Goal: Contribute content: Contribute content

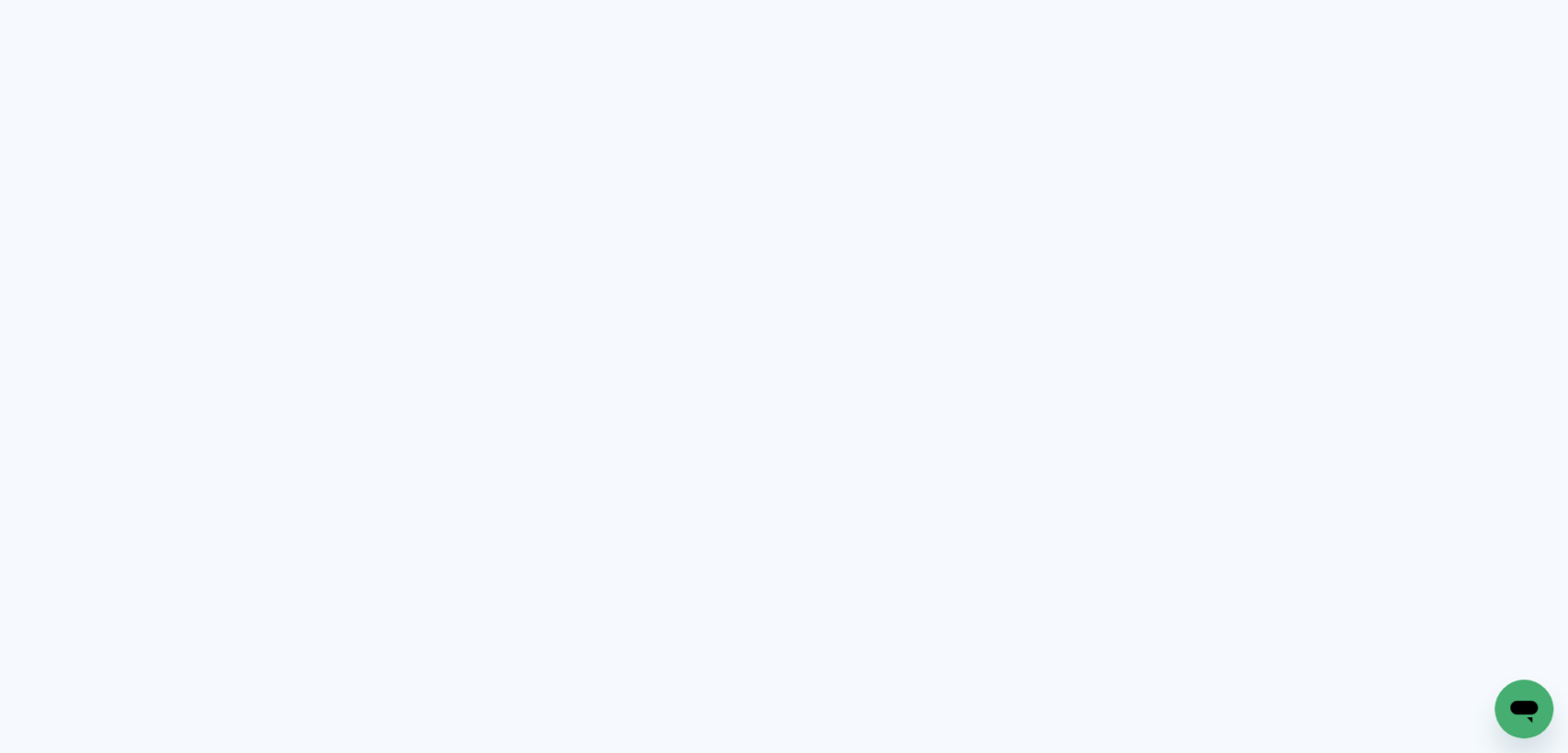
drag, startPoint x: 401, startPoint y: 144, endPoint x: 382, endPoint y: 127, distance: 25.5
click at [396, 137] on neon-animated-pages "Prosite Website + Landing pages Proof Sistema de seleção e venda de fotos Desig…" at bounding box center [784, 376] width 1568 height 753
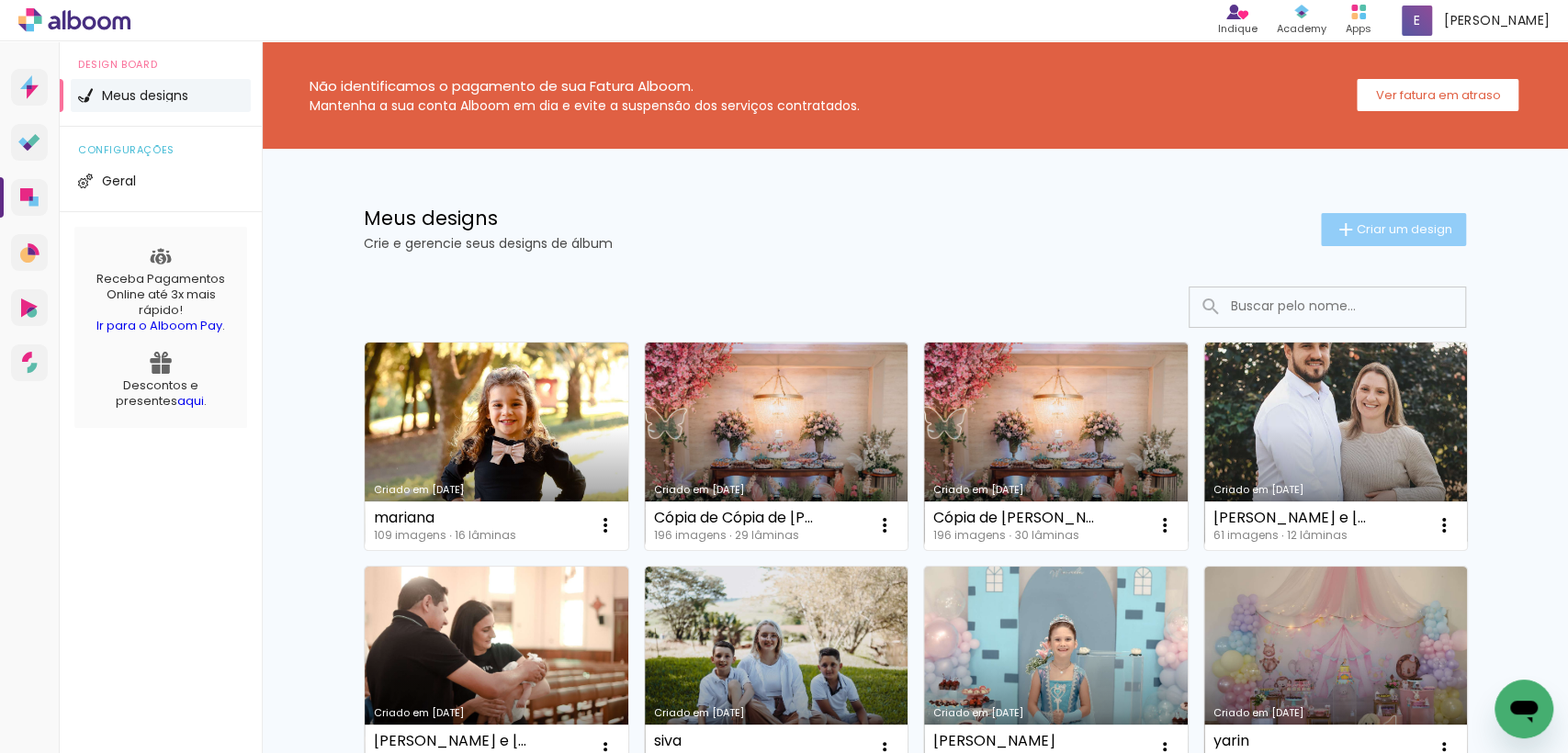
click at [782, 235] on span "Criar um design" at bounding box center [1404, 229] width 95 height 12
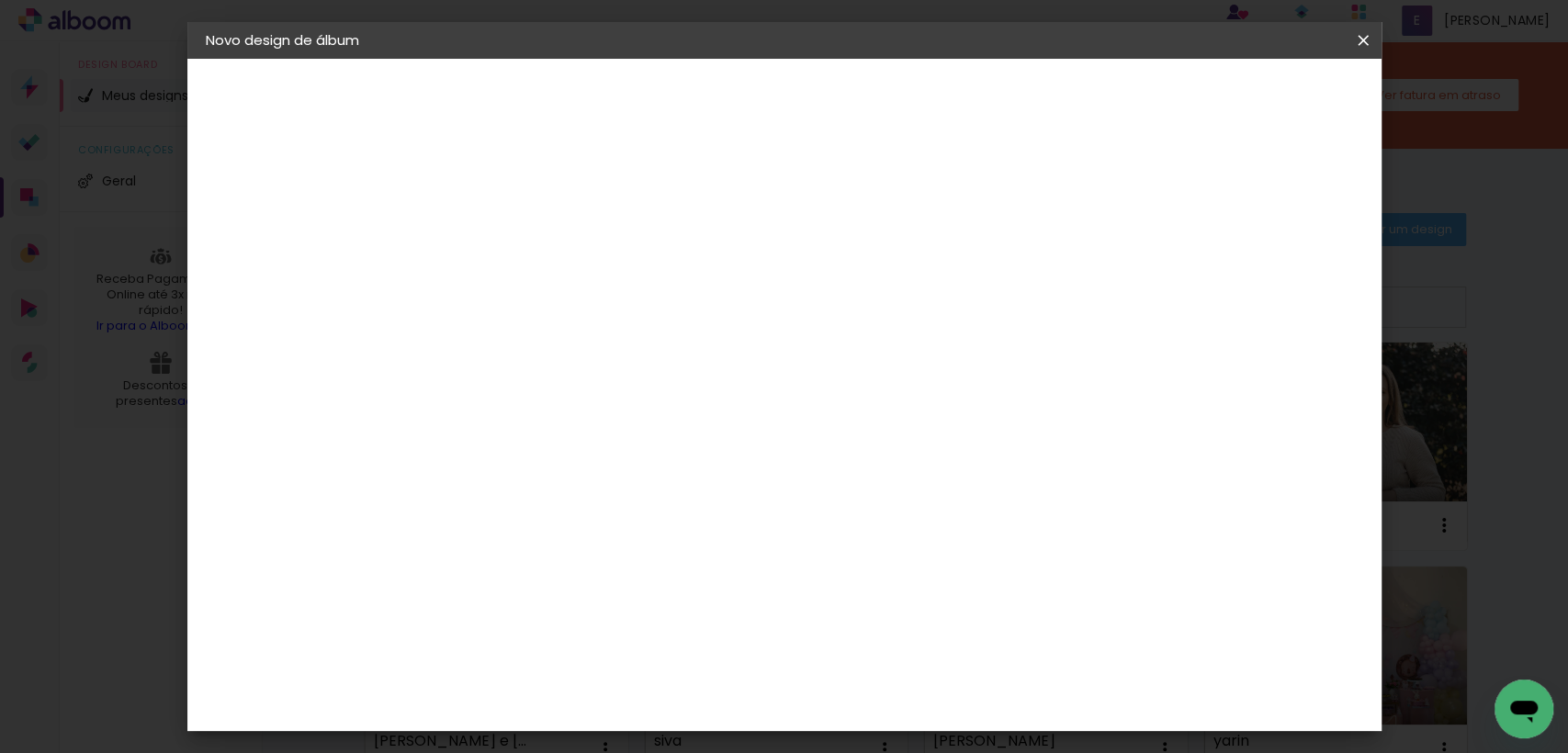
click at [559, 292] on div at bounding box center [506, 248] width 105 height 139
click at [507, 259] on input at bounding box center [507, 247] width 0 height 28
type input "livia"
type paper-input "livia"
click at [586, 128] on header "Informações Dê um título ao seu álbum. Avançar" at bounding box center [506, 113] width 160 height 110
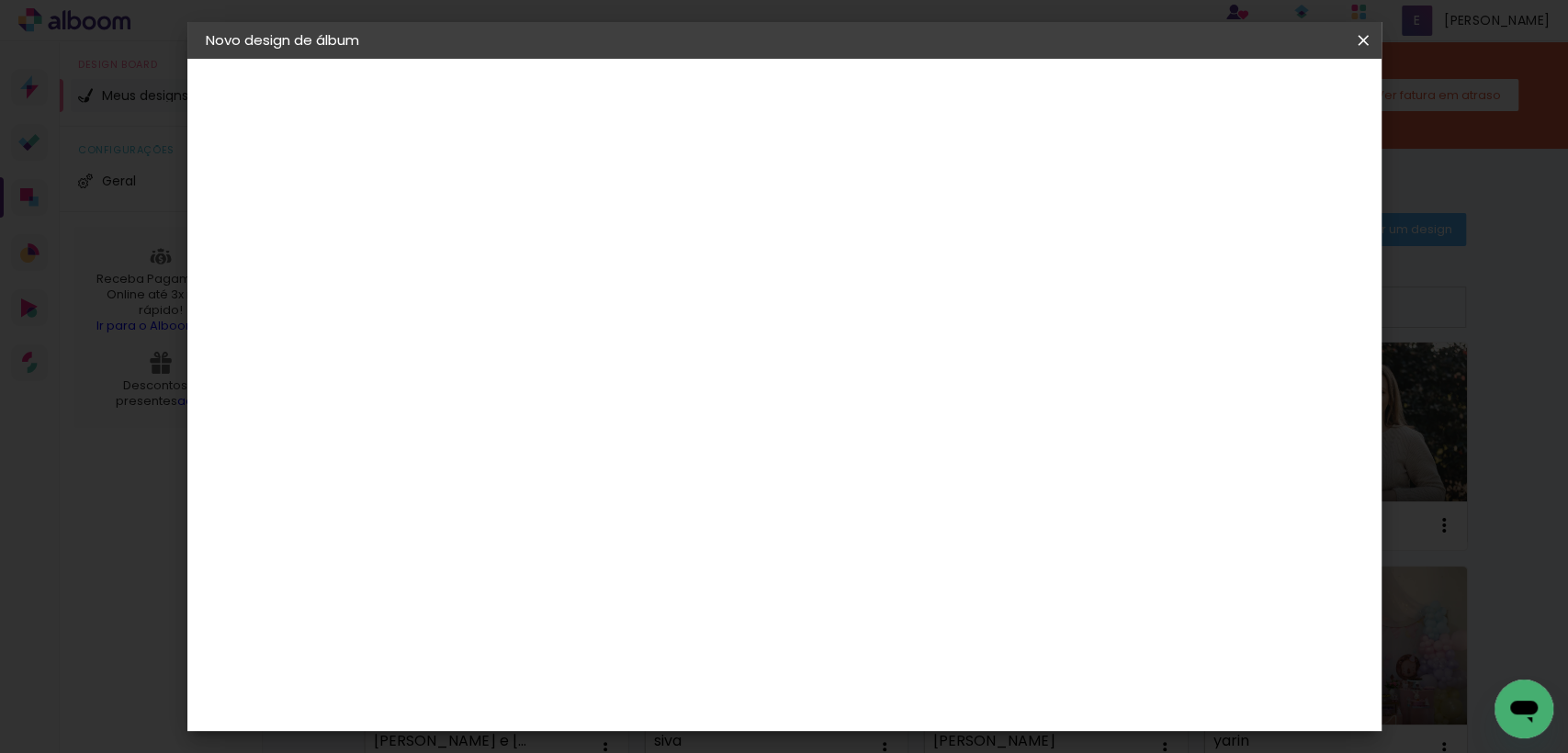
click at [0, 0] on slot "Avançar" at bounding box center [0, 0] width 0 height 0
click at [0, 0] on slot "Tamanho Livre" at bounding box center [0, 0] width 0 height 0
click at [0, 0] on slot "Avançar" at bounding box center [0, 0] width 0 height 0
drag, startPoint x: 454, startPoint y: 530, endPoint x: 484, endPoint y: 530, distance: 30.0
click at [484, 530] on div "30" at bounding box center [459, 522] width 70 height 27
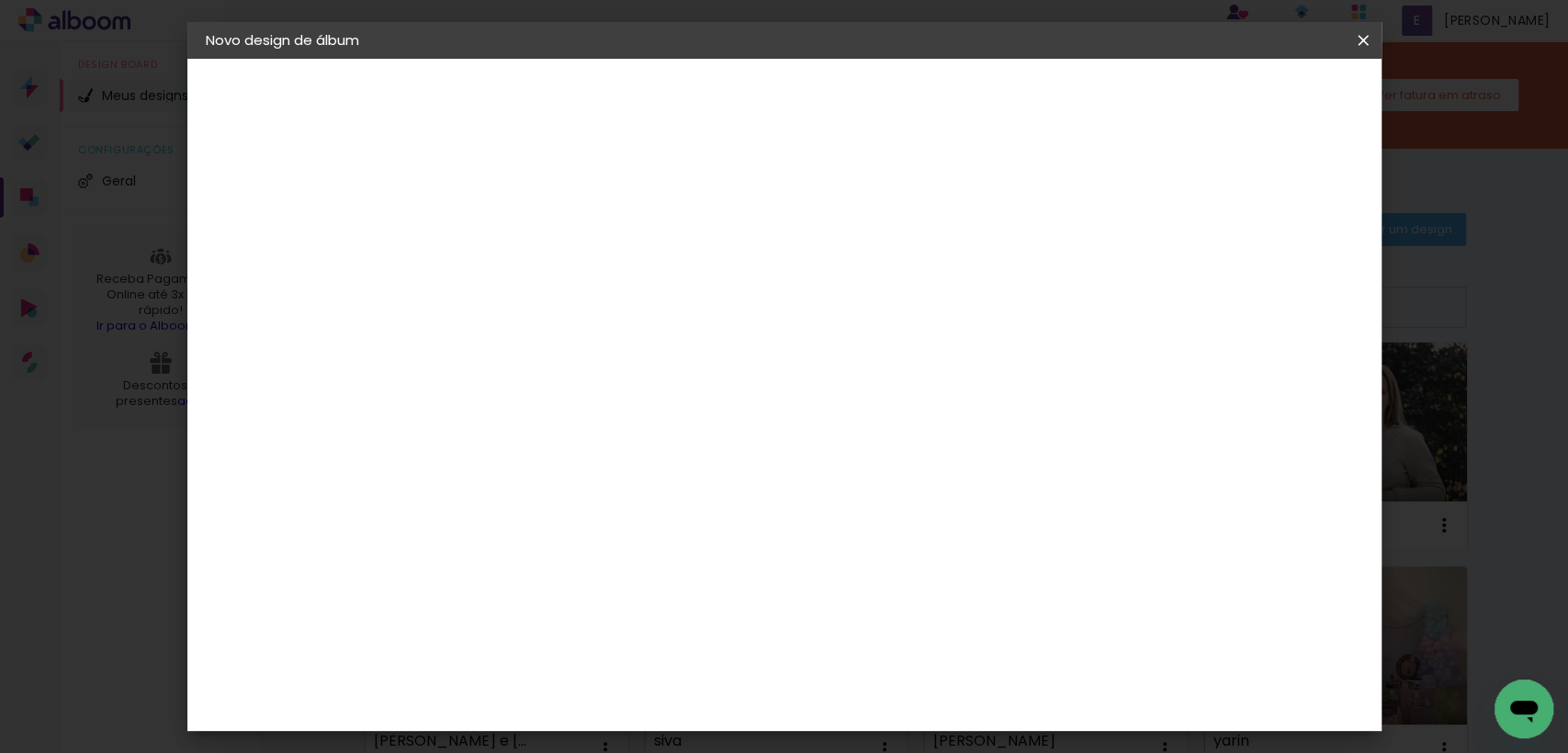
scroll to position [172, 0]
type input "20"
type paper-input "20"
drag, startPoint x: 879, startPoint y: 473, endPoint x: 938, endPoint y: 472, distance: 59.0
click at [782, 472] on div "cm" at bounding box center [896, 475] width 719 height 64
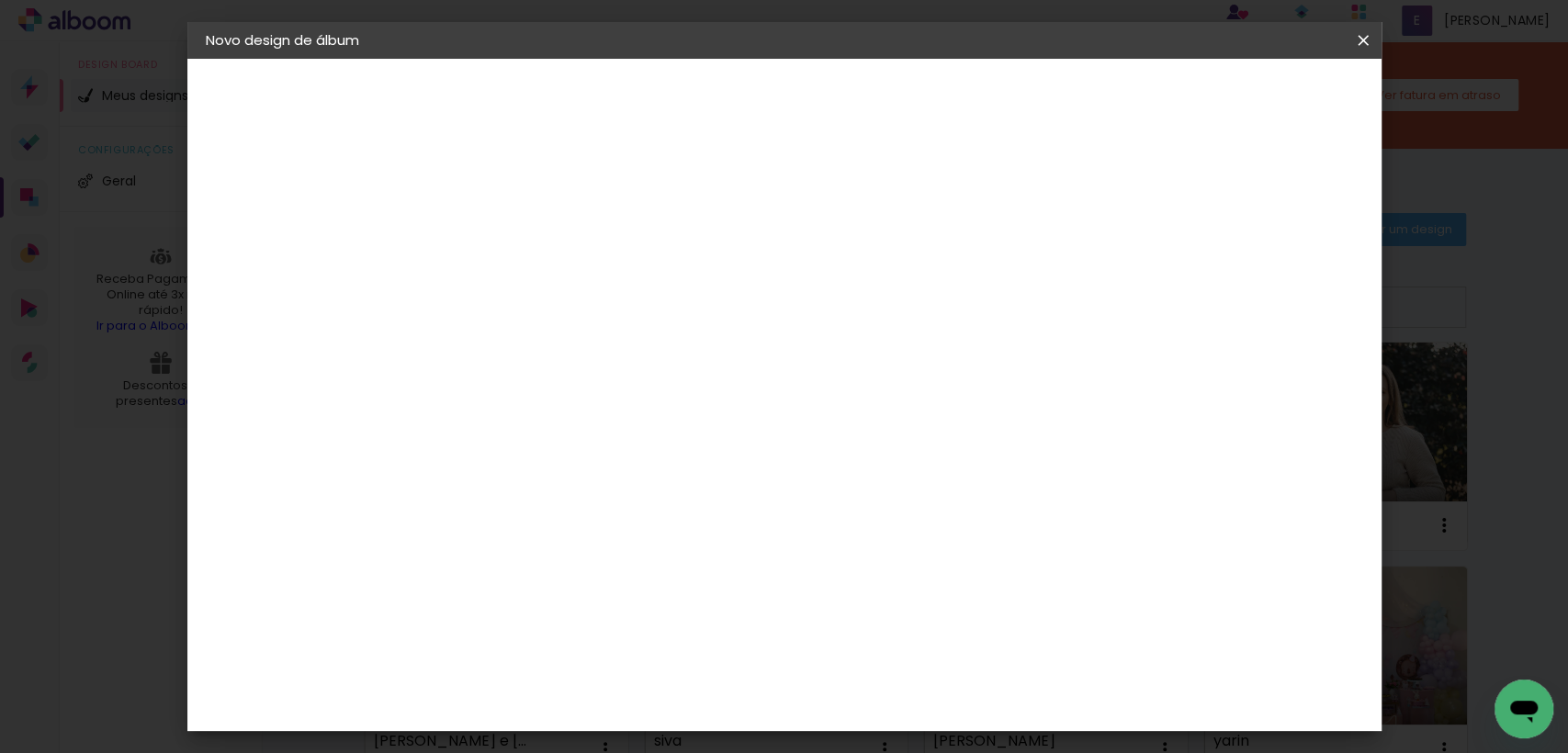
scroll to position [311, 0]
type input "40"
type paper-input "40"
click at [782, 97] on span "Iniciar design" at bounding box center [1205, 97] width 83 height 13
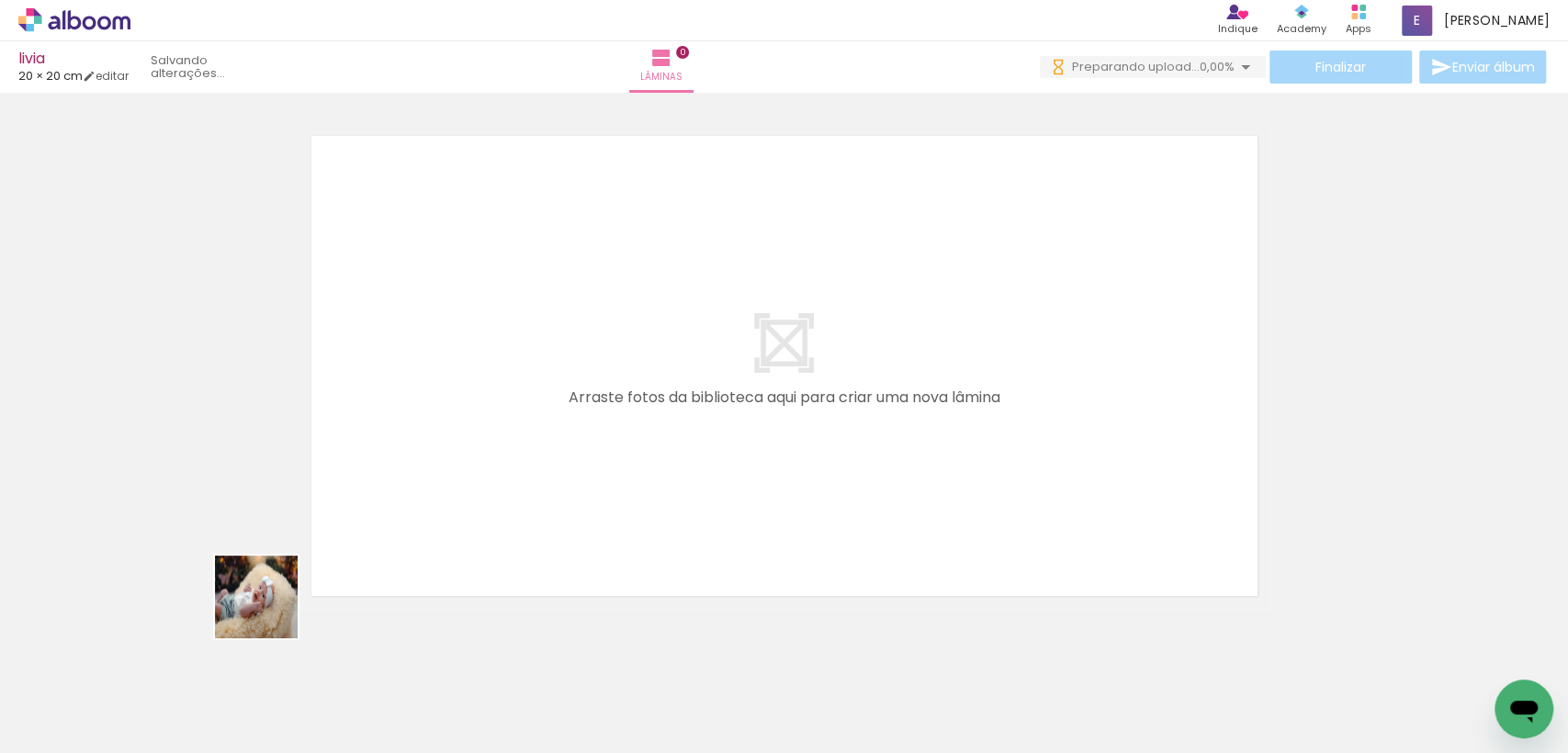
drag, startPoint x: 194, startPoint y: 702, endPoint x: 430, endPoint y: 470, distance: 330.9
click at [430, 470] on quentale-workspace at bounding box center [784, 376] width 1568 height 753
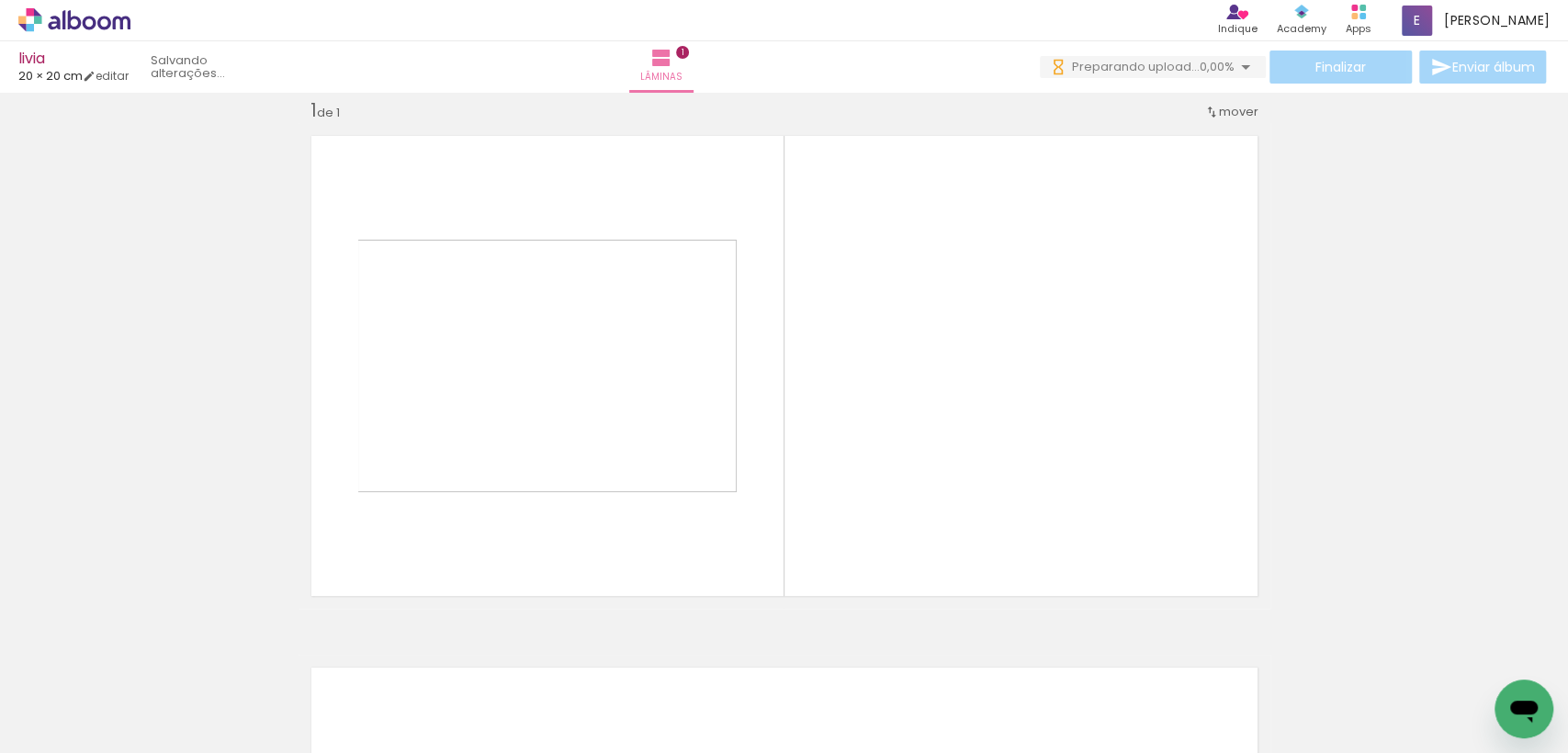
scroll to position [23, 0]
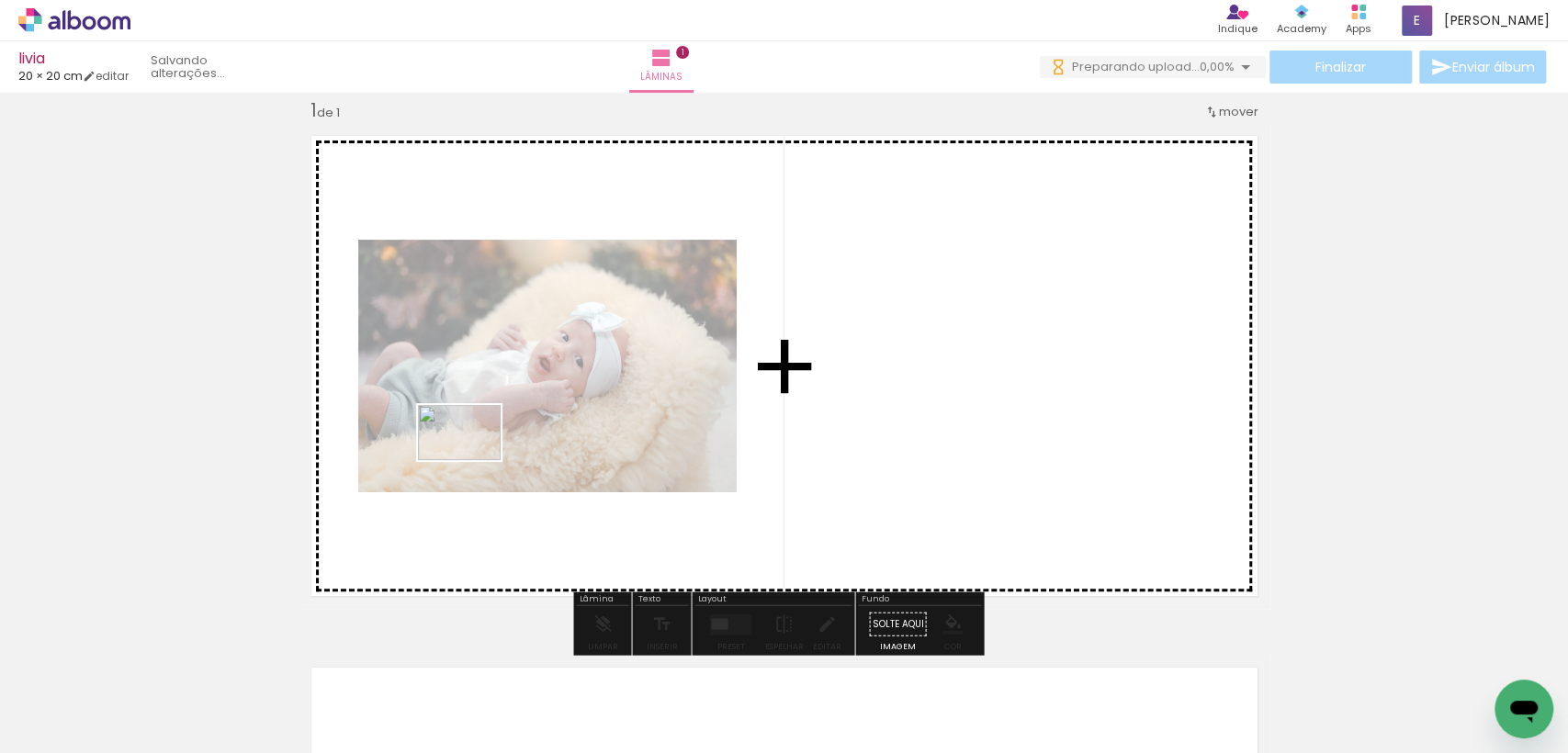
drag, startPoint x: 296, startPoint y: 693, endPoint x: 474, endPoint y: 460, distance: 293.2
click at [474, 460] on quentale-workspace at bounding box center [784, 376] width 1568 height 753
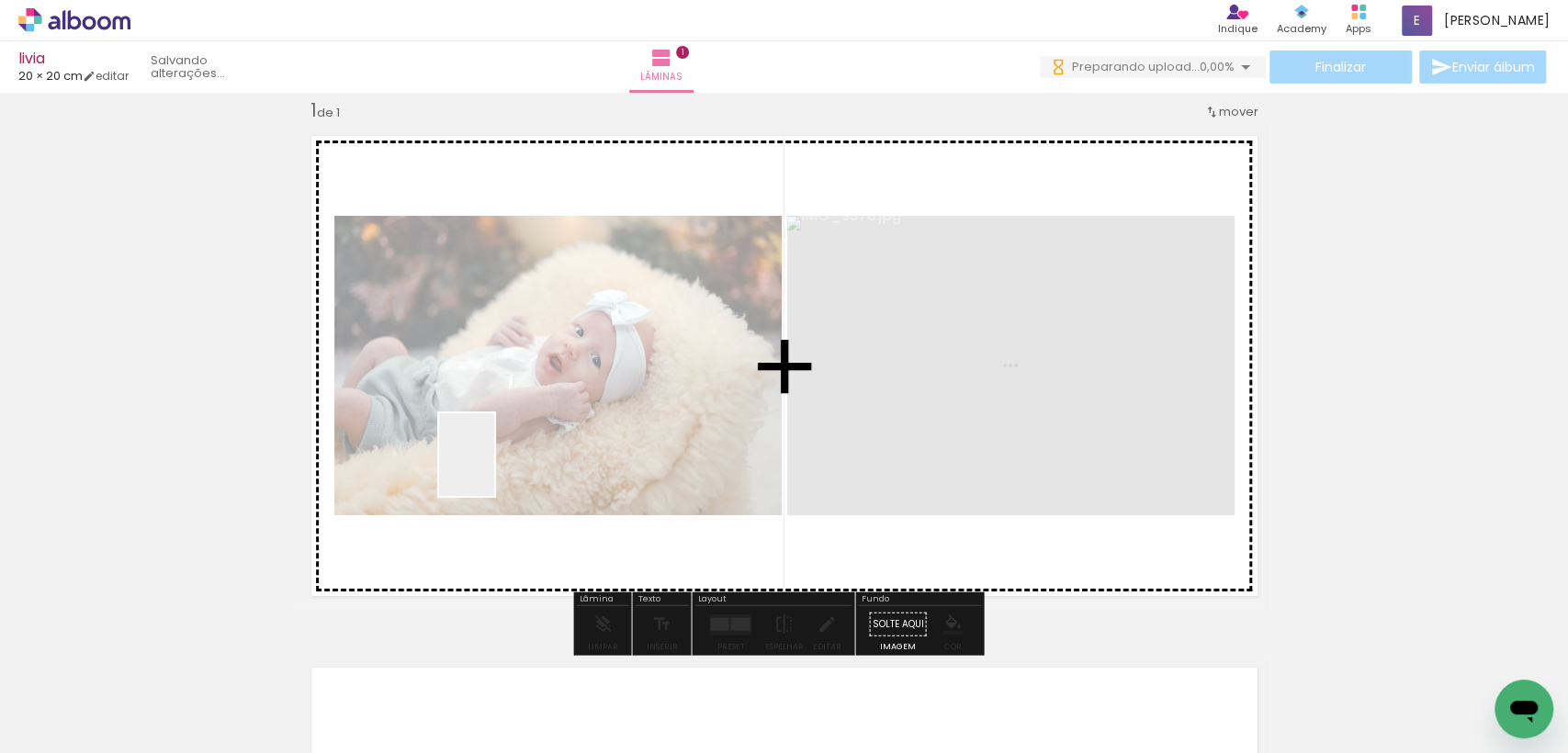
drag, startPoint x: 486, startPoint y: 480, endPoint x: 494, endPoint y: 469, distance: 13.6
click at [494, 469] on quentale-workspace at bounding box center [784, 376] width 1568 height 753
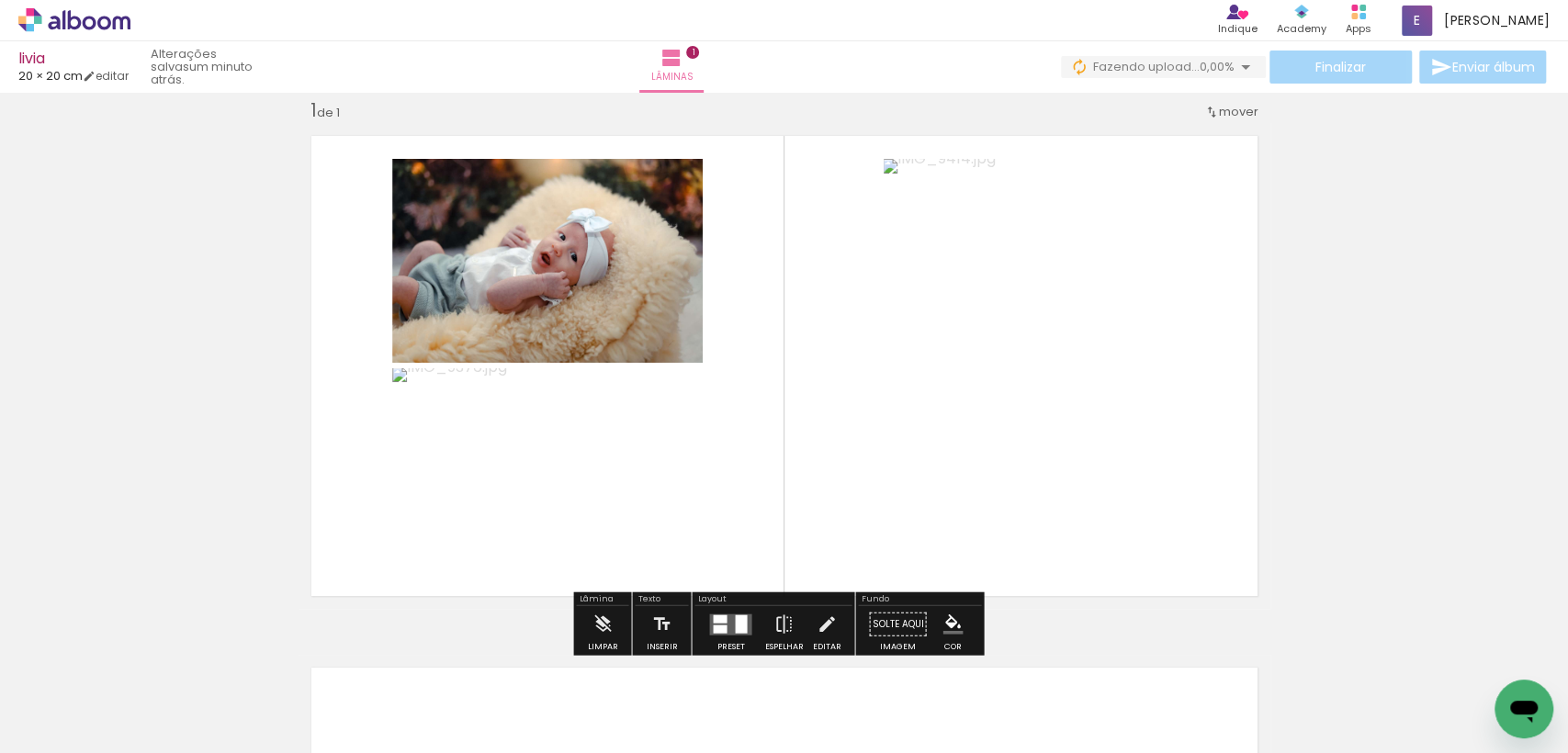
scroll to position [0, 0]
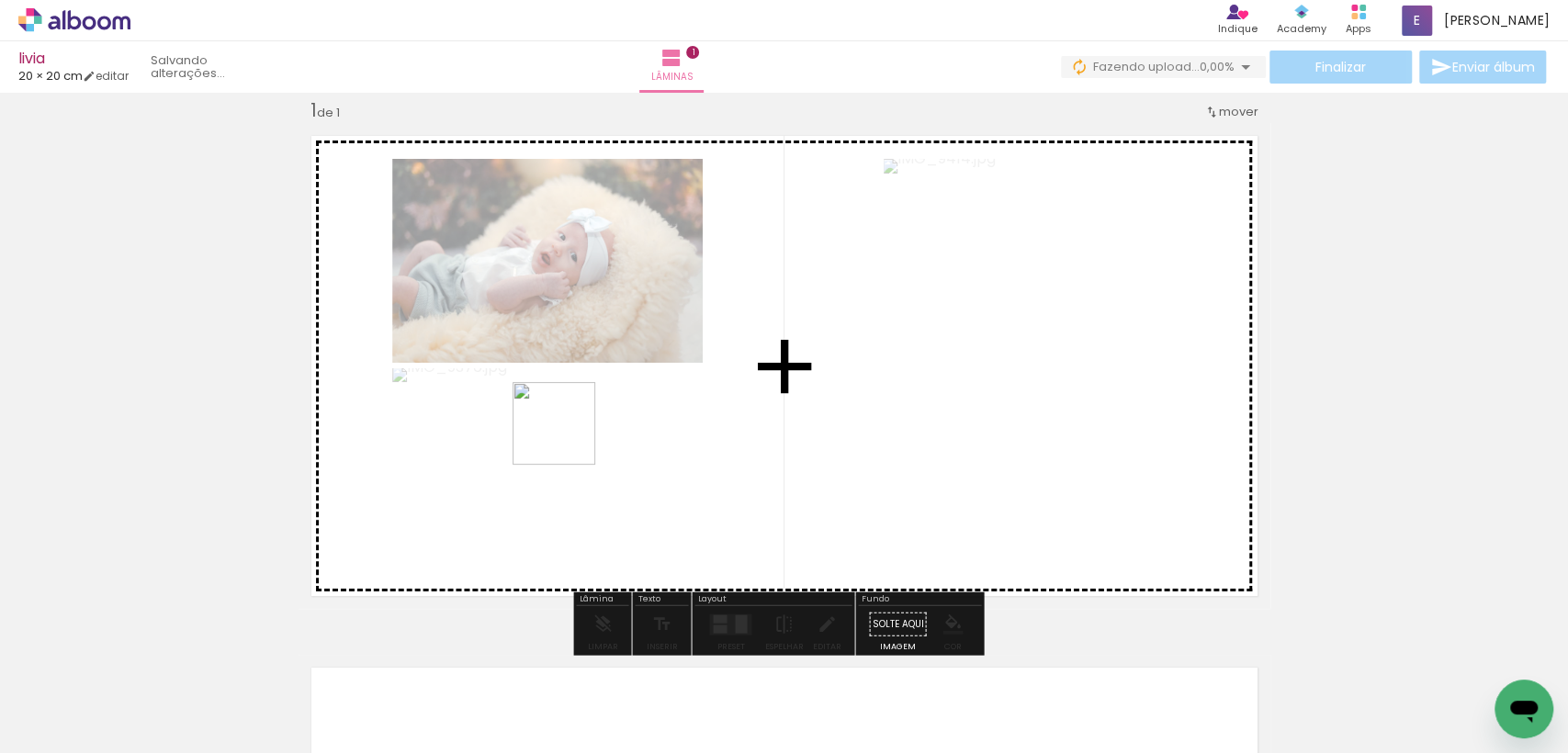
drag, startPoint x: 499, startPoint y: 708, endPoint x: 577, endPoint y: 412, distance: 306.1
click at [577, 412] on quentale-workspace at bounding box center [784, 376] width 1568 height 753
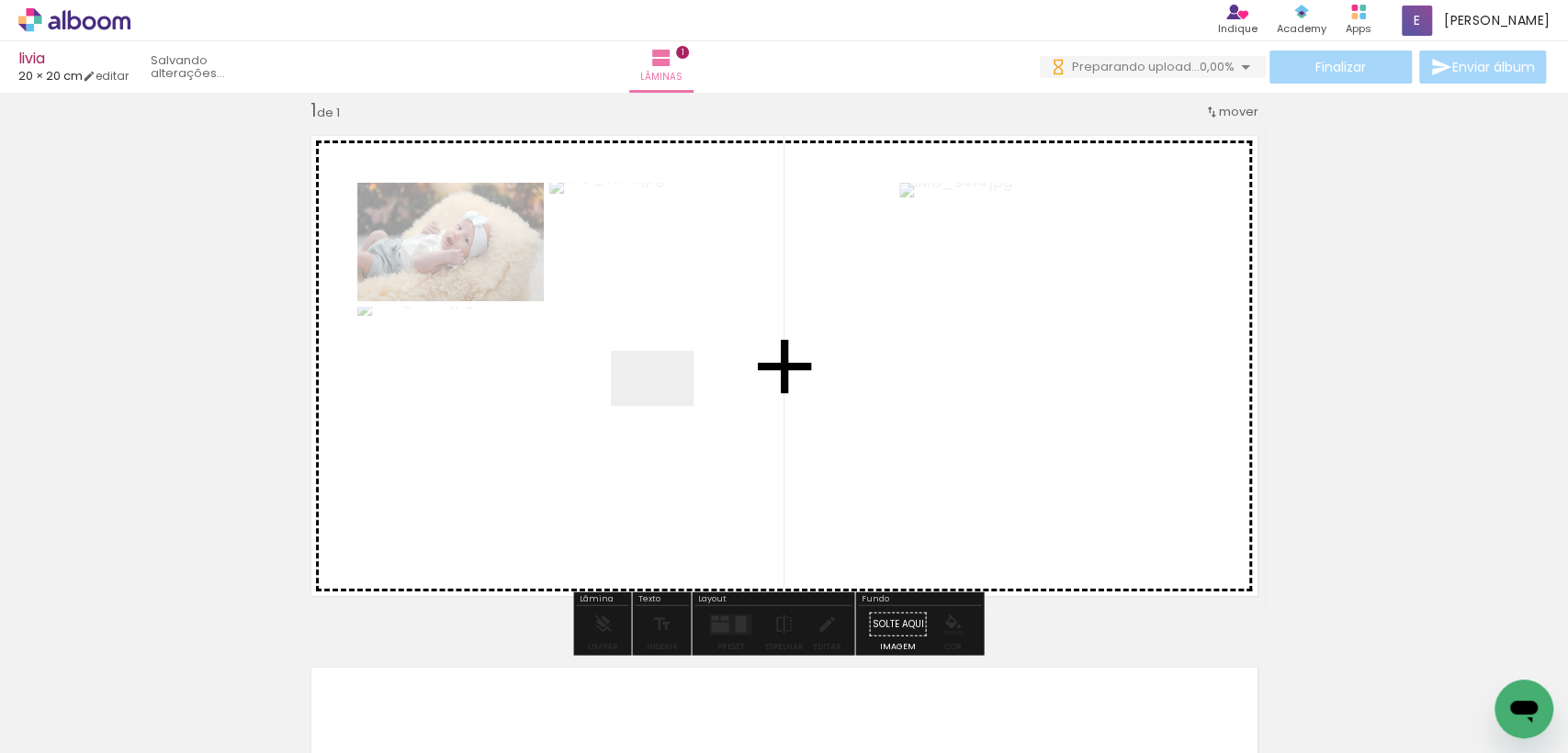
drag, startPoint x: 638, startPoint y: 520, endPoint x: 742, endPoint y: 678, distance: 189.2
click at [673, 379] on quentale-workspace at bounding box center [784, 376] width 1568 height 753
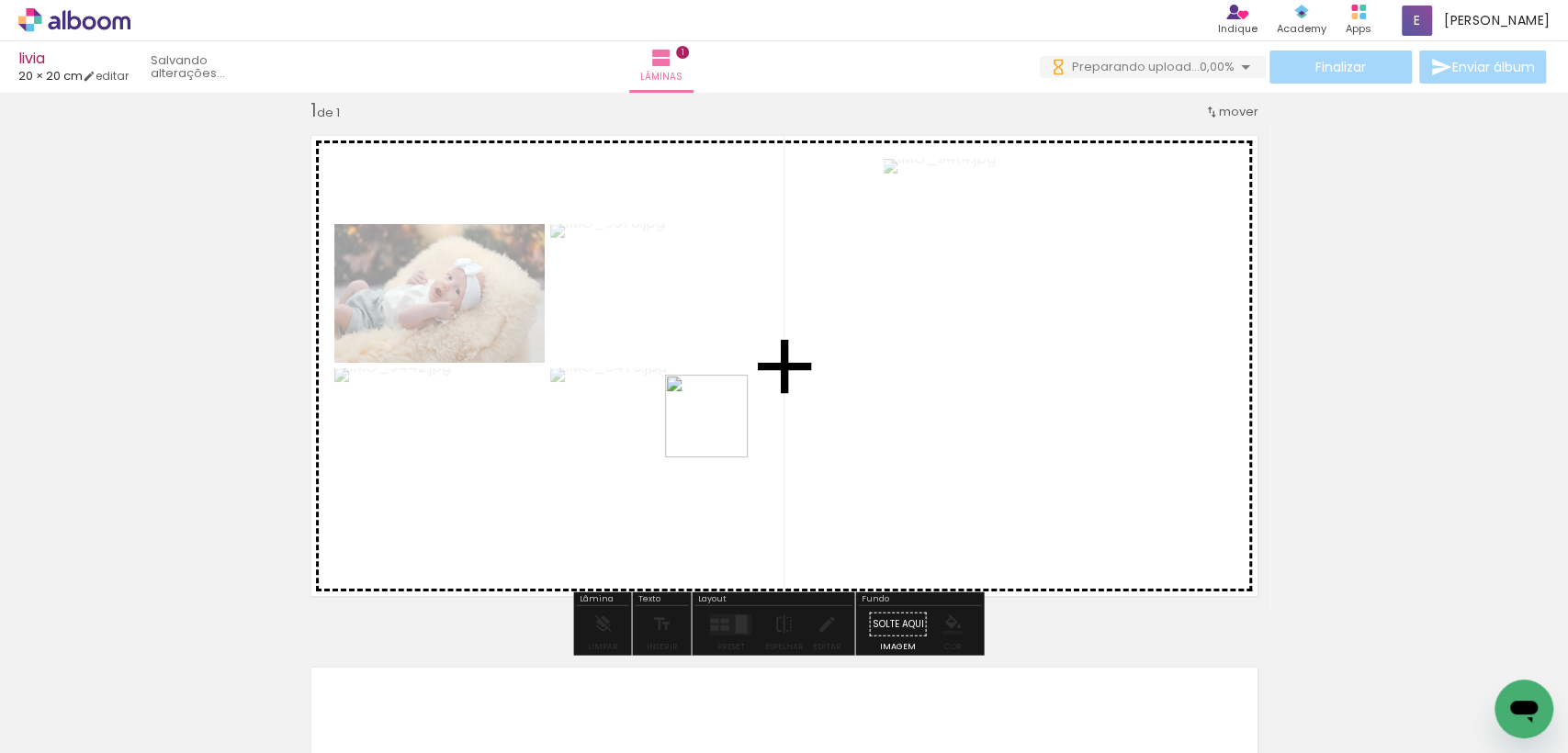
drag, startPoint x: 719, startPoint y: 690, endPoint x: 818, endPoint y: 706, distance: 100.3
click at [723, 426] on quentale-workspace at bounding box center [784, 376] width 1568 height 753
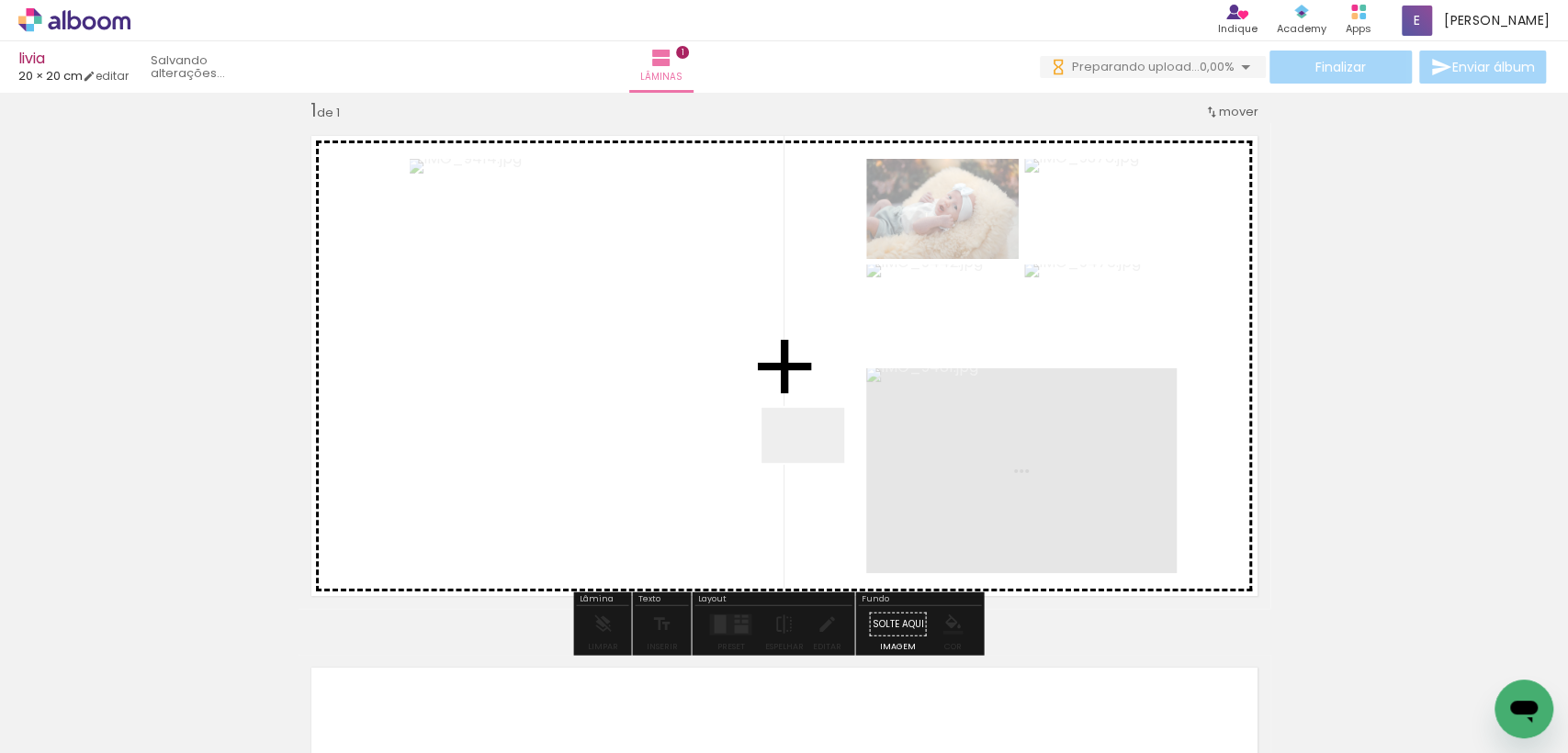
drag, startPoint x: 814, startPoint y: 553, endPoint x: 933, endPoint y: 722, distance: 206.7
click at [782, 444] on quentale-workspace at bounding box center [784, 376] width 1568 height 753
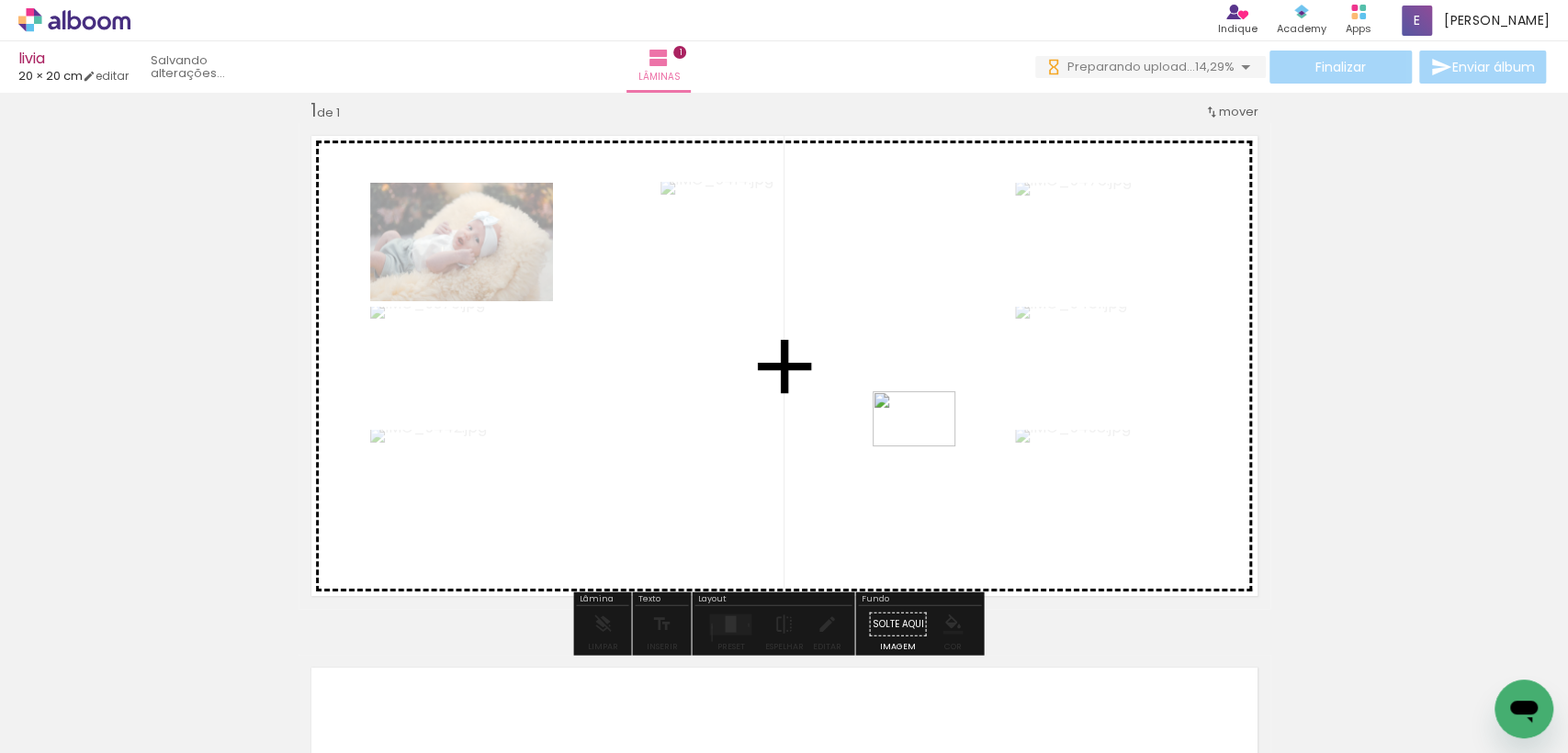
drag, startPoint x: 904, startPoint y: 682, endPoint x: 1000, endPoint y: 656, distance: 99.5
click at [782, 444] on quentale-workspace at bounding box center [784, 376] width 1568 height 753
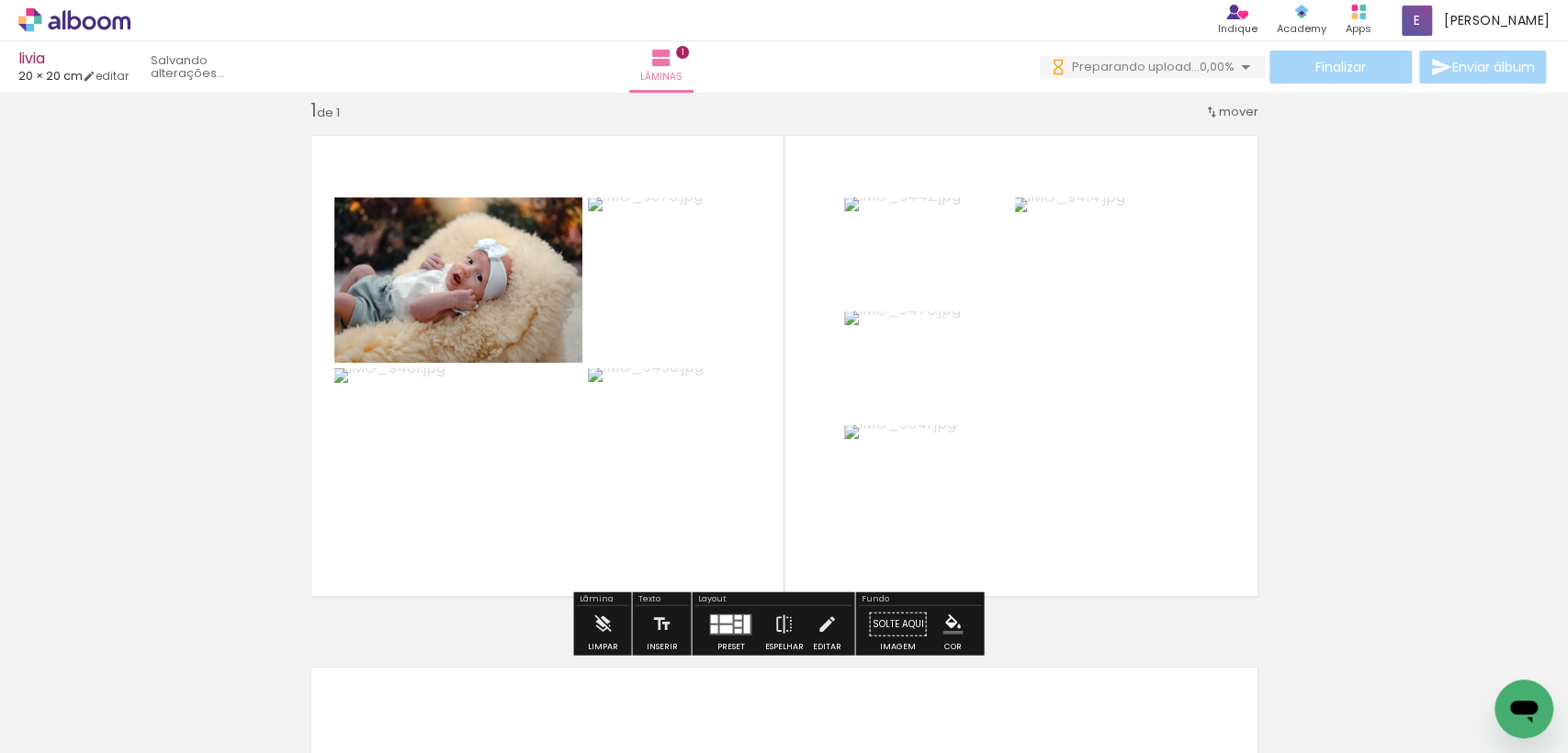
click at [782, 482] on quentale-workspace at bounding box center [784, 376] width 1568 height 753
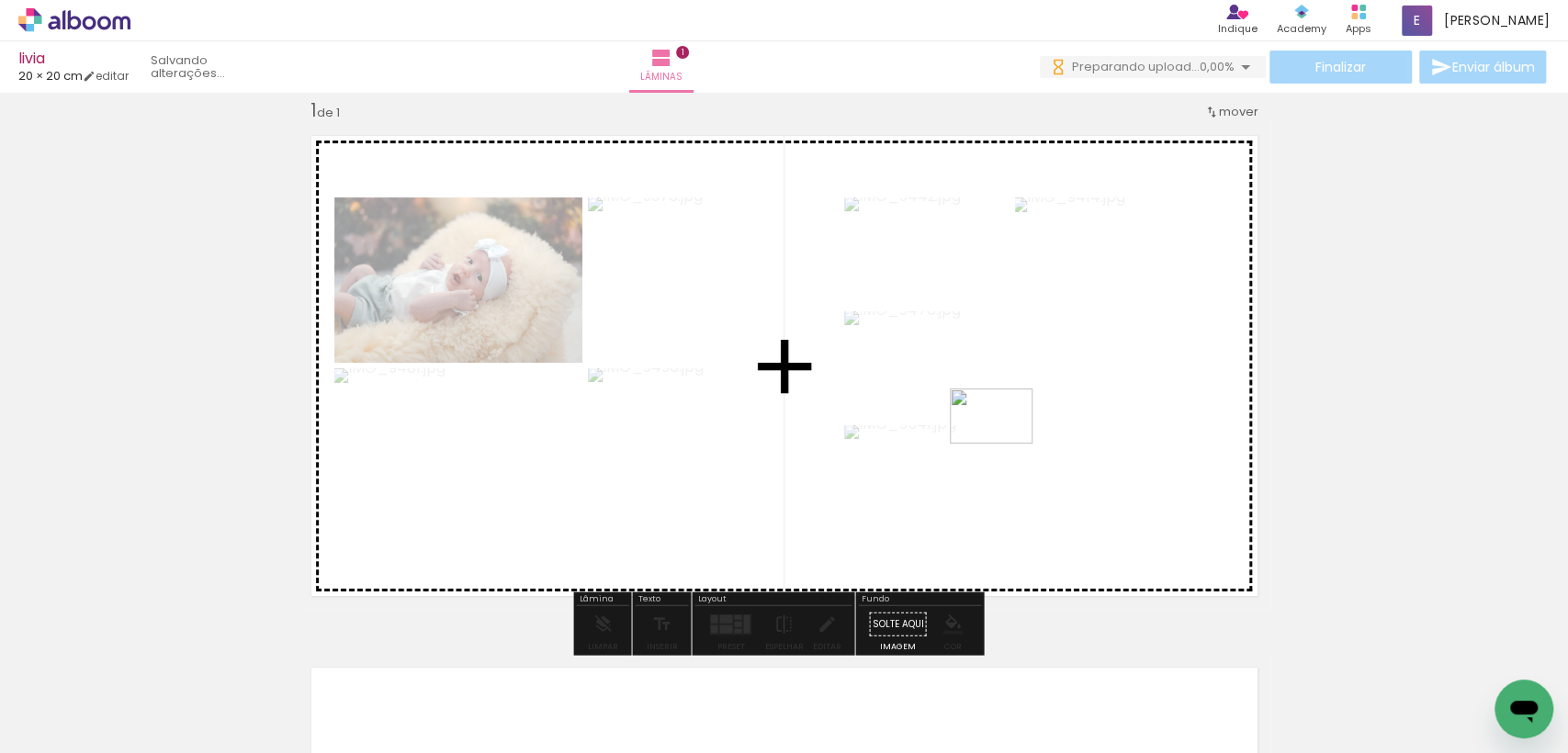
drag, startPoint x: 1004, startPoint y: 688, endPoint x: 1129, endPoint y: 677, distance: 125.5
click at [782, 443] on quentale-workspace at bounding box center [784, 376] width 1568 height 753
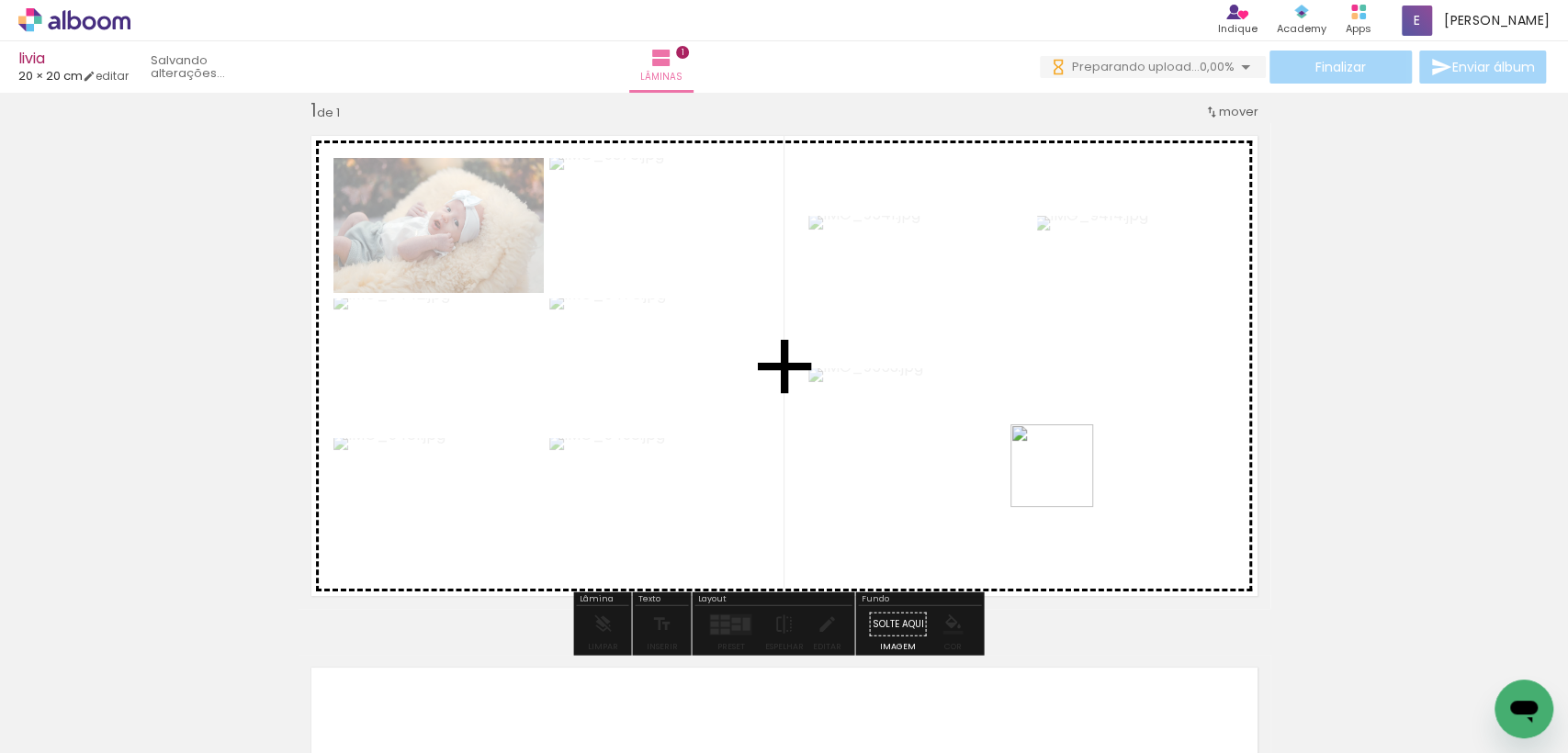
drag, startPoint x: 1085, startPoint y: 582, endPoint x: 1066, endPoint y: 471, distance: 112.6
click at [782, 471] on quentale-workspace at bounding box center [784, 376] width 1568 height 753
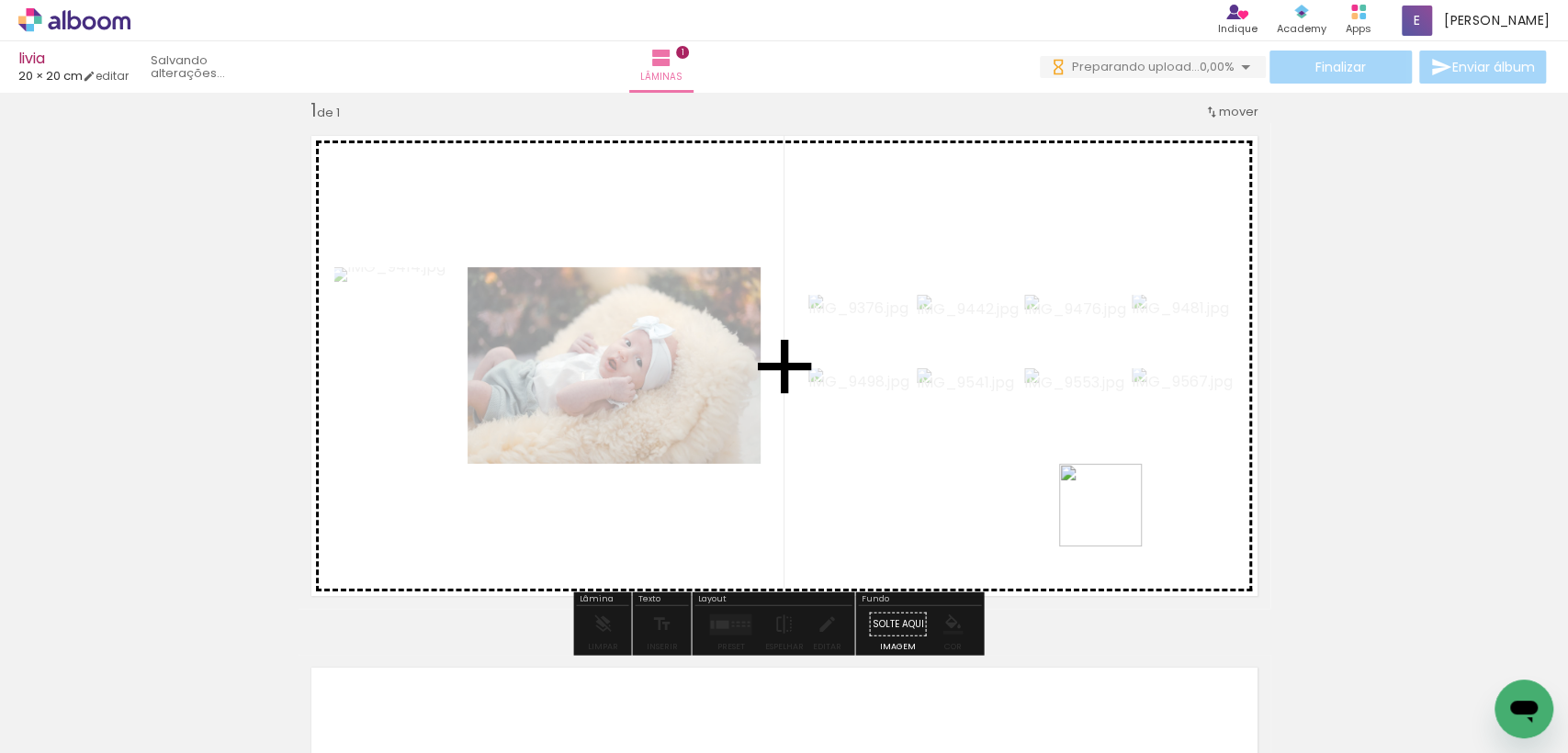
drag, startPoint x: 1153, startPoint y: 577, endPoint x: 1106, endPoint y: 493, distance: 96.3
click at [782, 493] on quentale-workspace at bounding box center [784, 376] width 1568 height 753
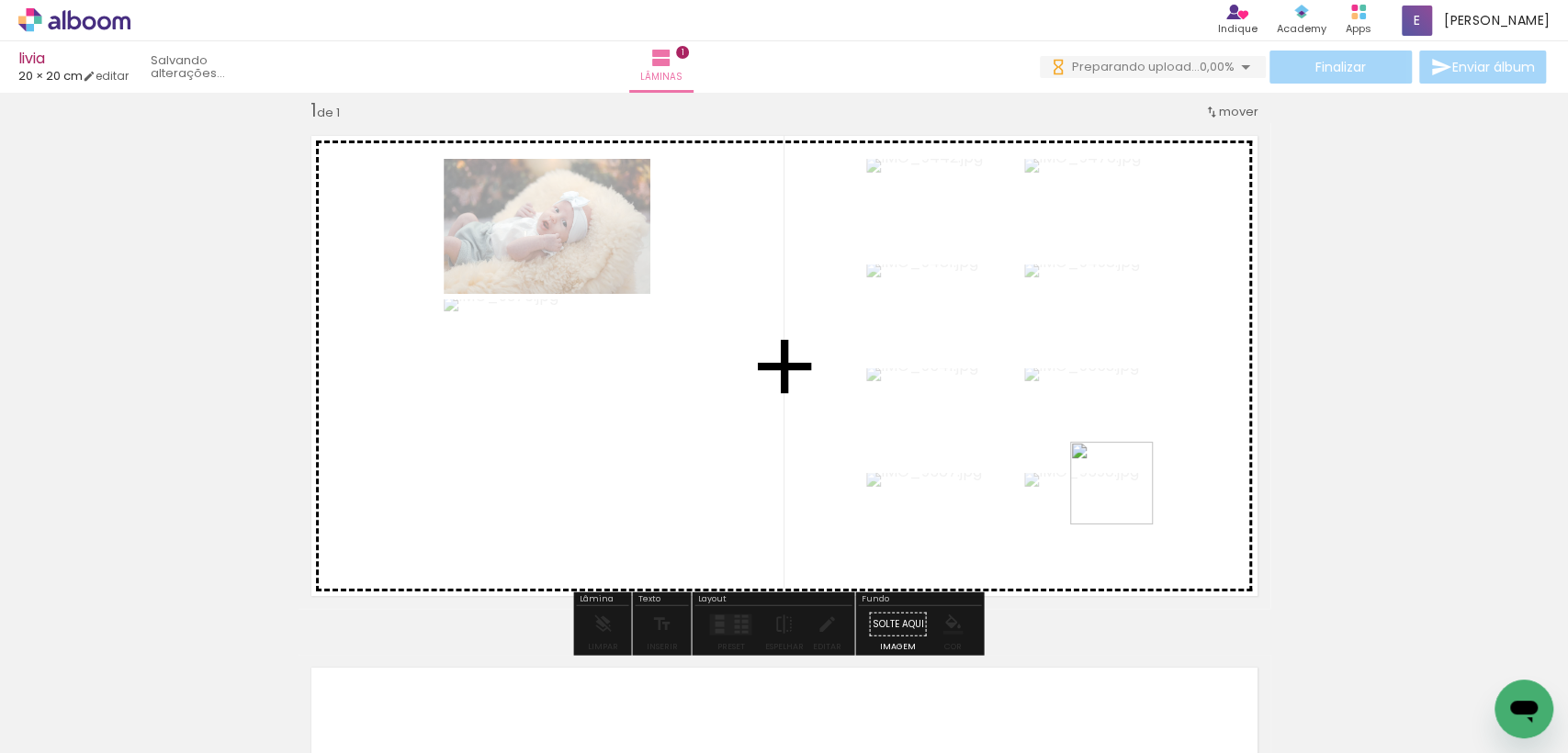
drag, startPoint x: 1306, startPoint y: 687, endPoint x: 1094, endPoint y: 505, distance: 279.4
click at [782, 469] on quentale-workspace at bounding box center [784, 376] width 1568 height 753
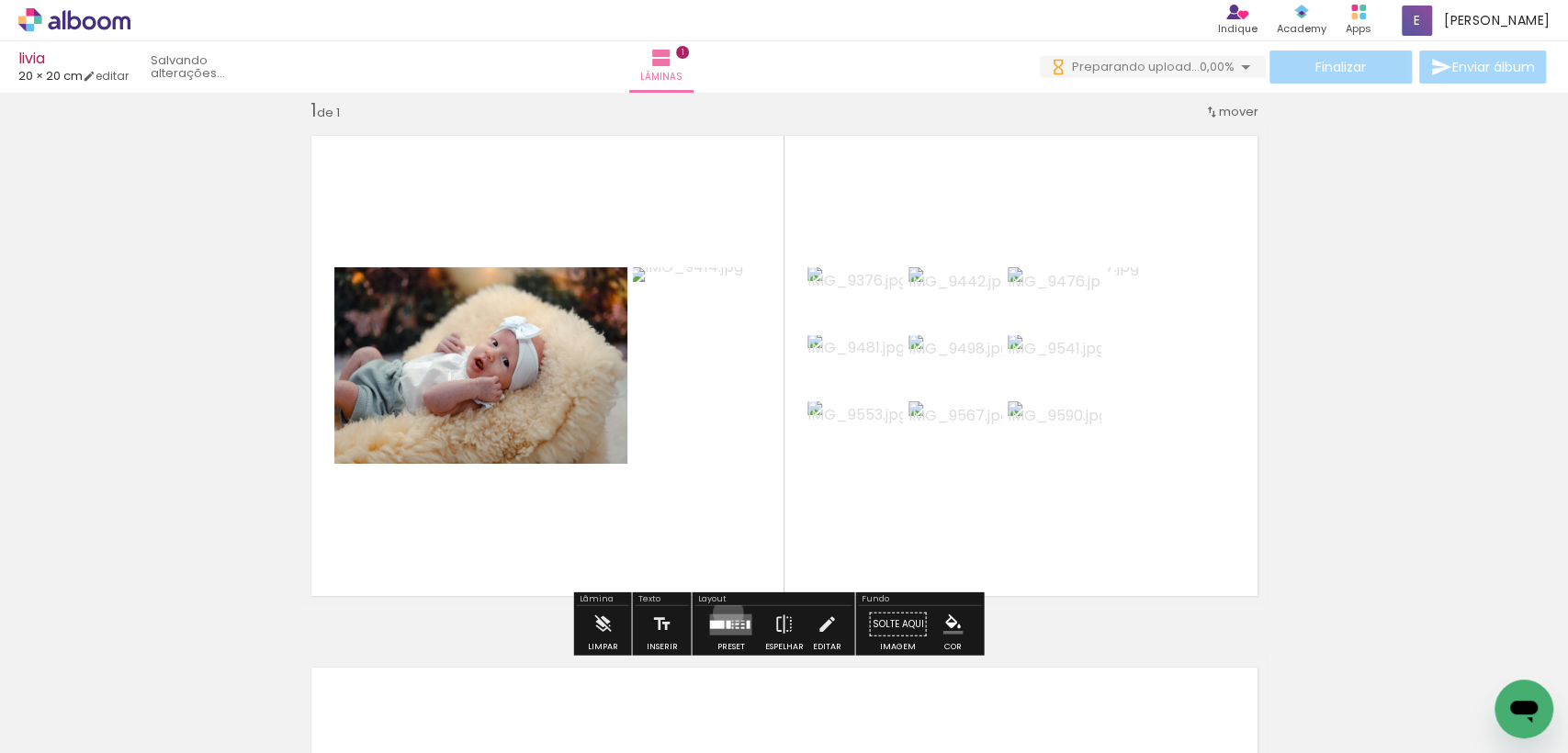
drag, startPoint x: 724, startPoint y: 611, endPoint x: 733, endPoint y: 604, distance: 11.4
click at [723, 610] on div at bounding box center [731, 625] width 49 height 37
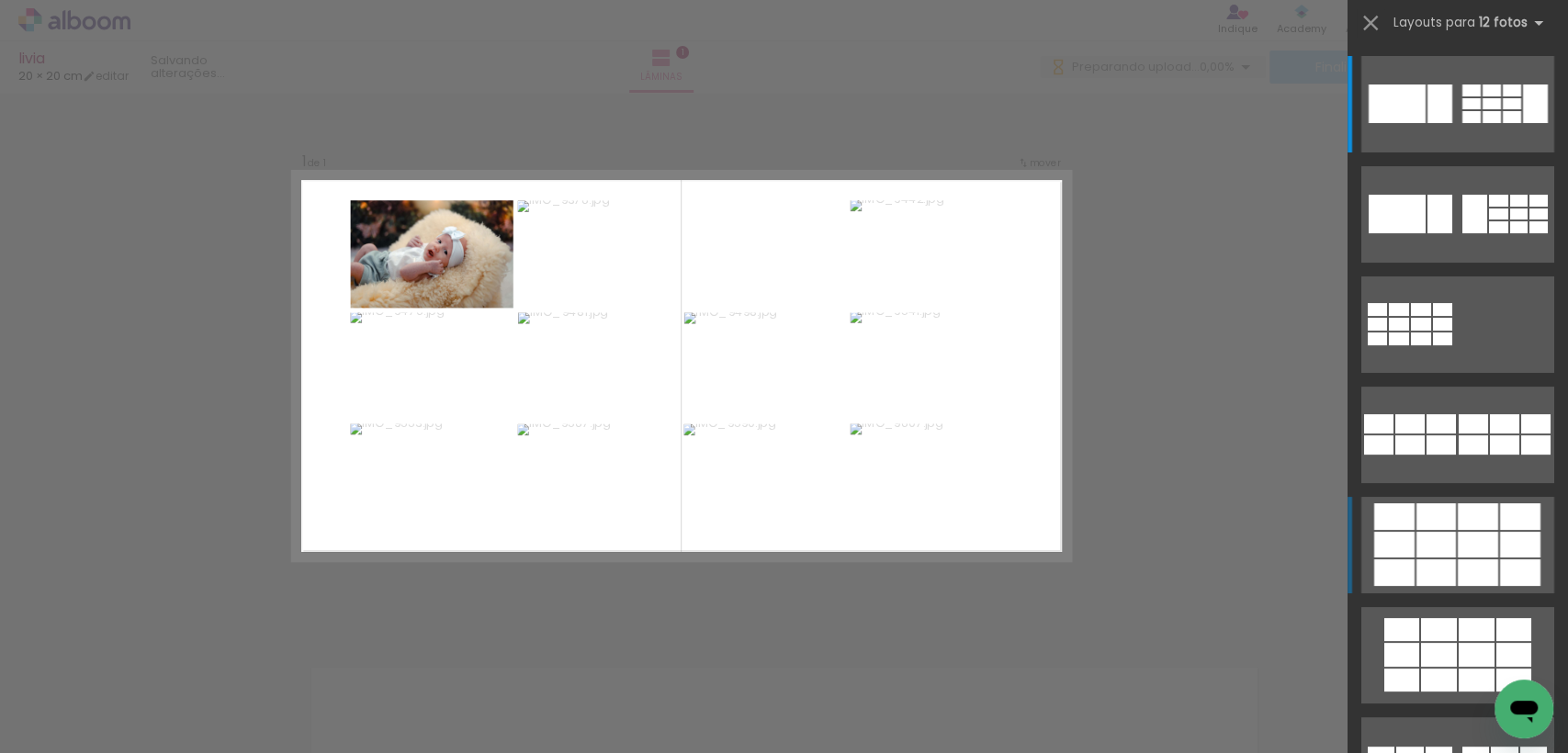
click at [782, 554] on div at bounding box center [1478, 544] width 41 height 26
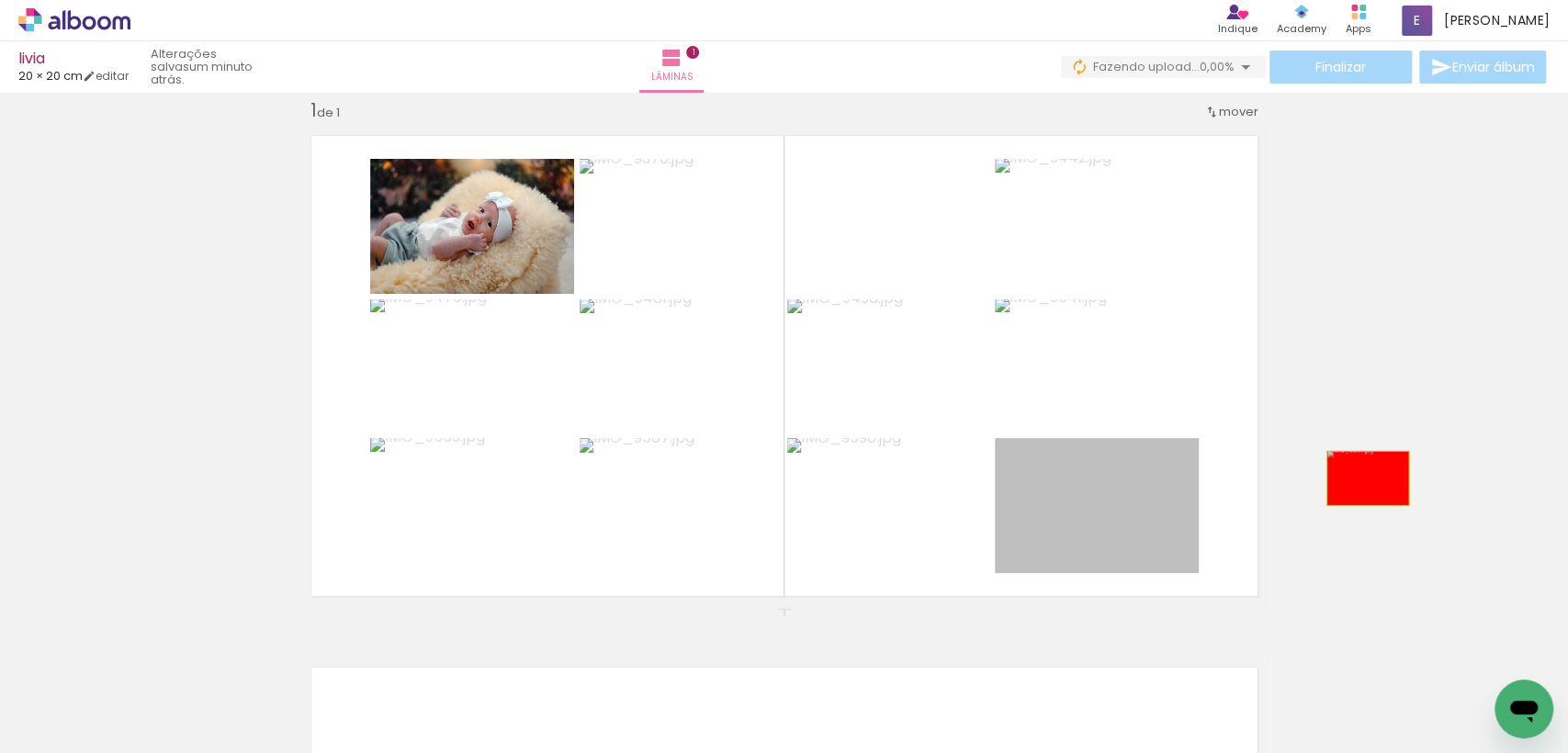
drag, startPoint x: 1110, startPoint y: 541, endPoint x: 1360, endPoint y: 477, distance: 258.1
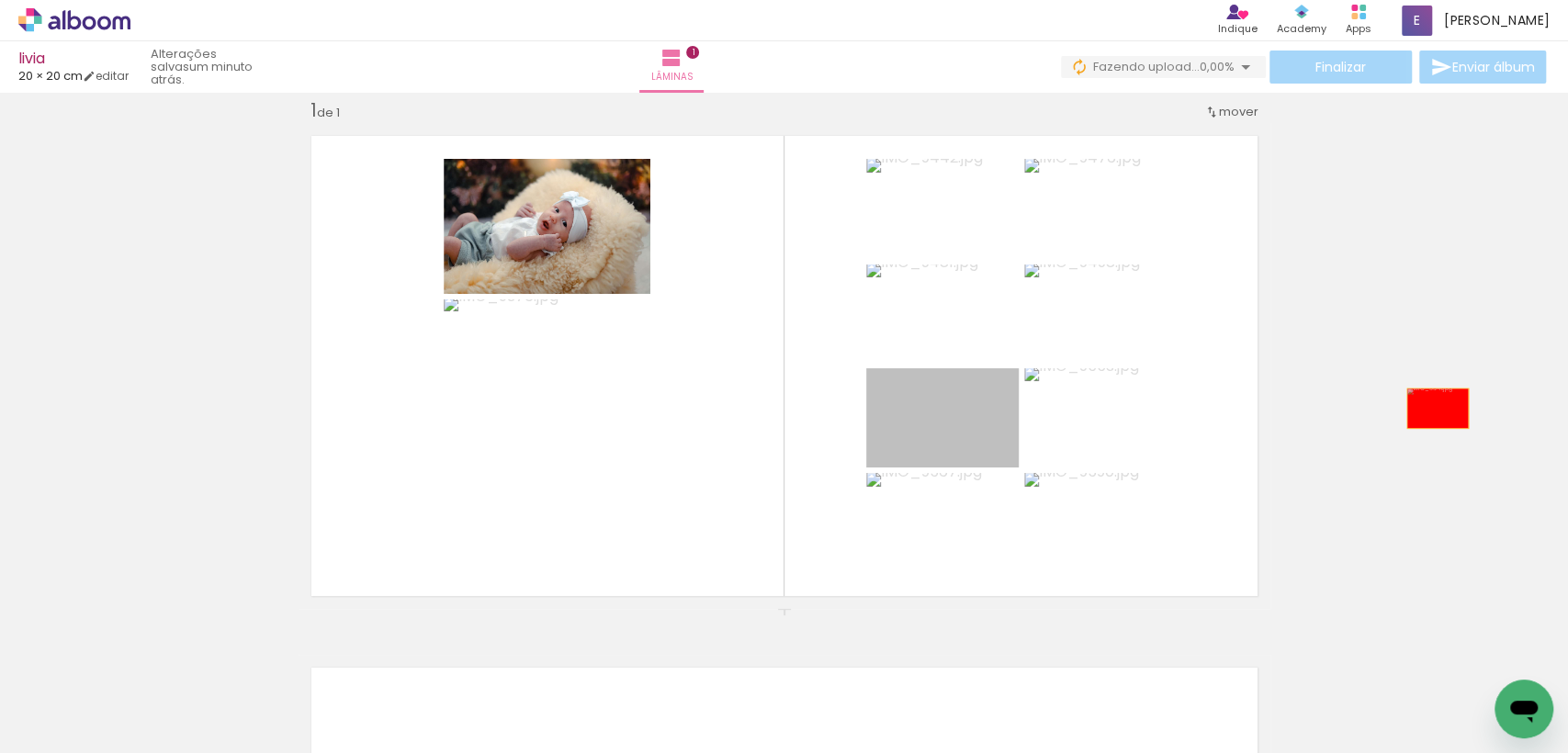
drag, startPoint x: 953, startPoint y: 443, endPoint x: 1404, endPoint y: 412, distance: 452.1
click at [782, 408] on div "Inserir lâmina 1 de 1" at bounding box center [784, 608] width 1568 height 1065
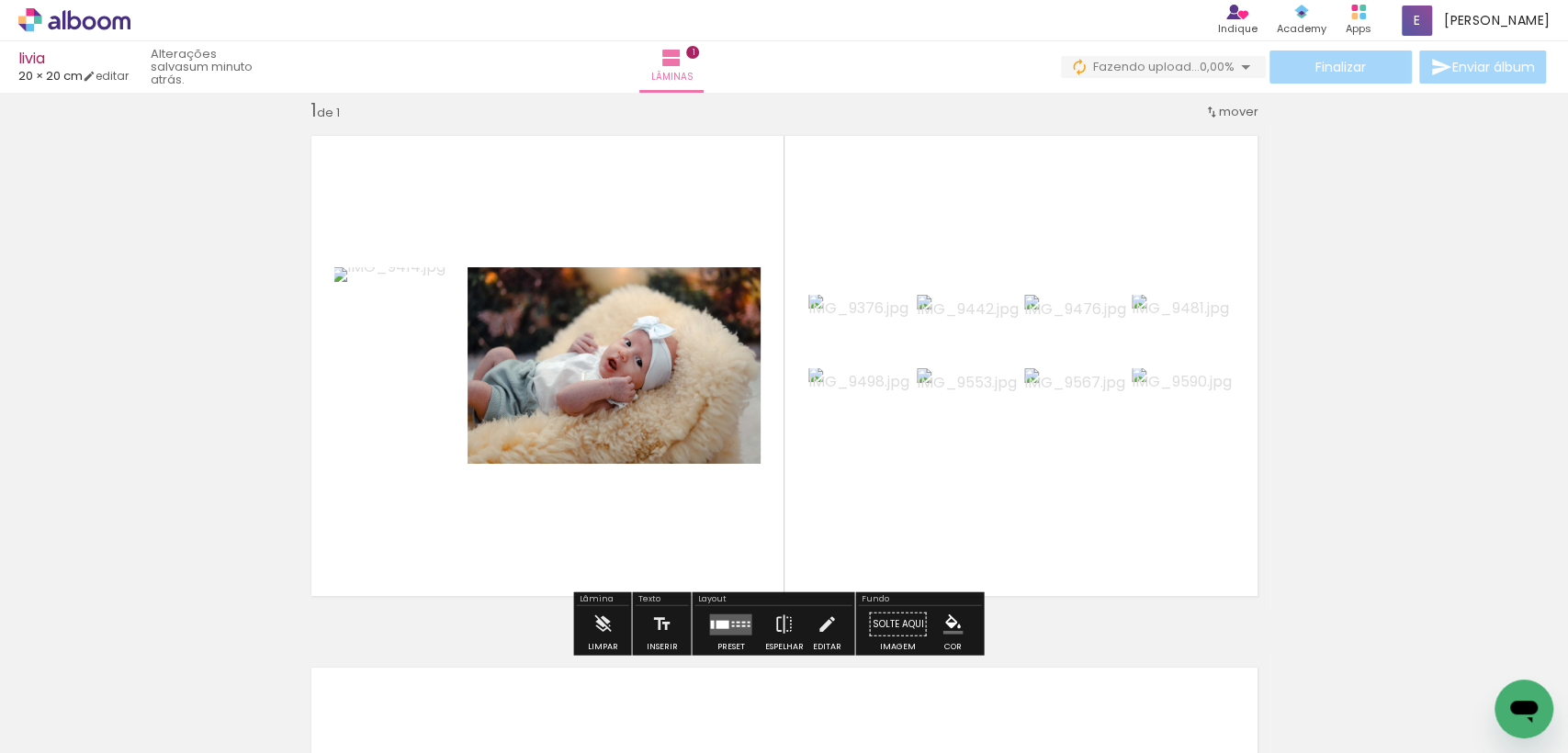
click at [730, 628] on quentale-layouter at bounding box center [730, 624] width 43 height 21
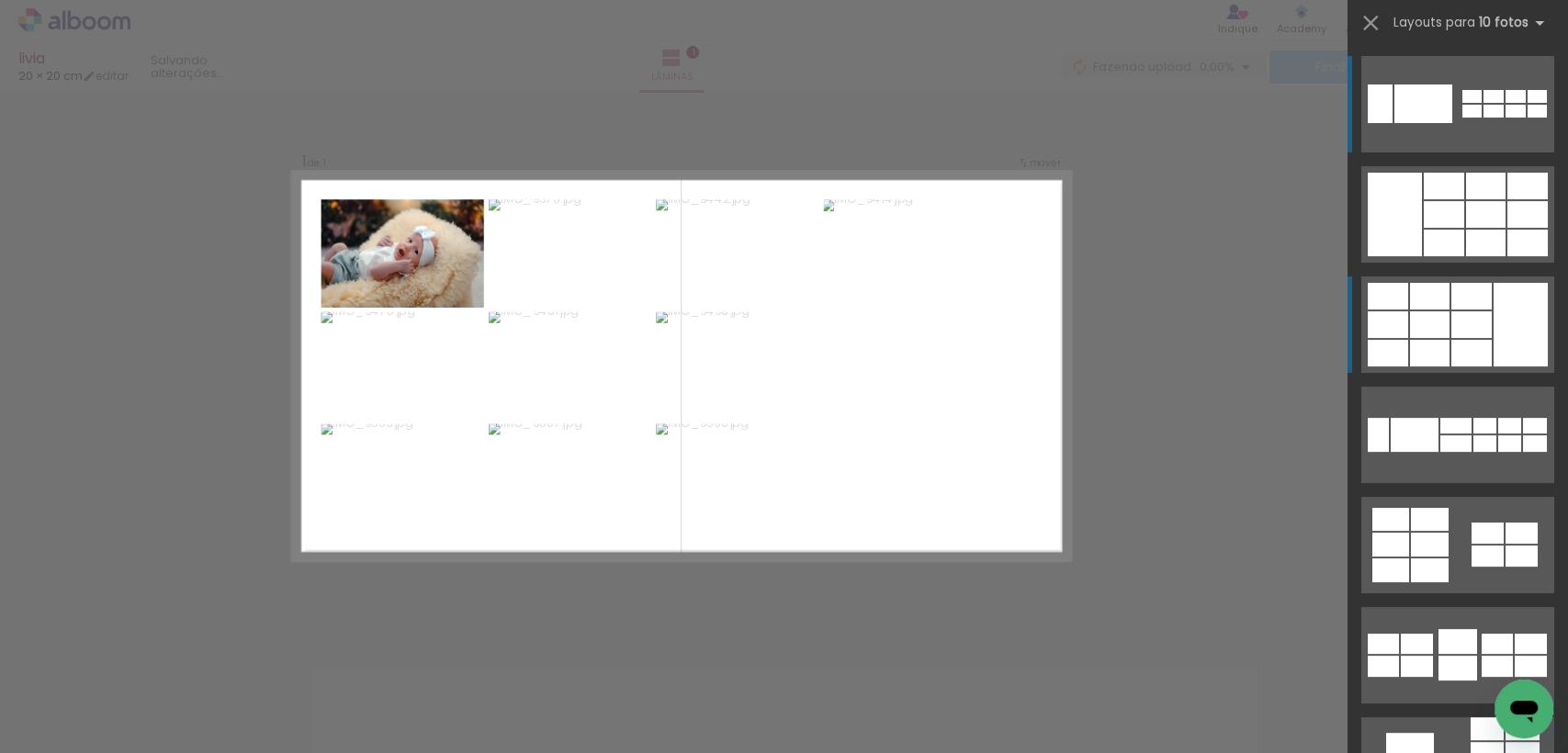
click at [782, 317] on div at bounding box center [1472, 325] width 41 height 26
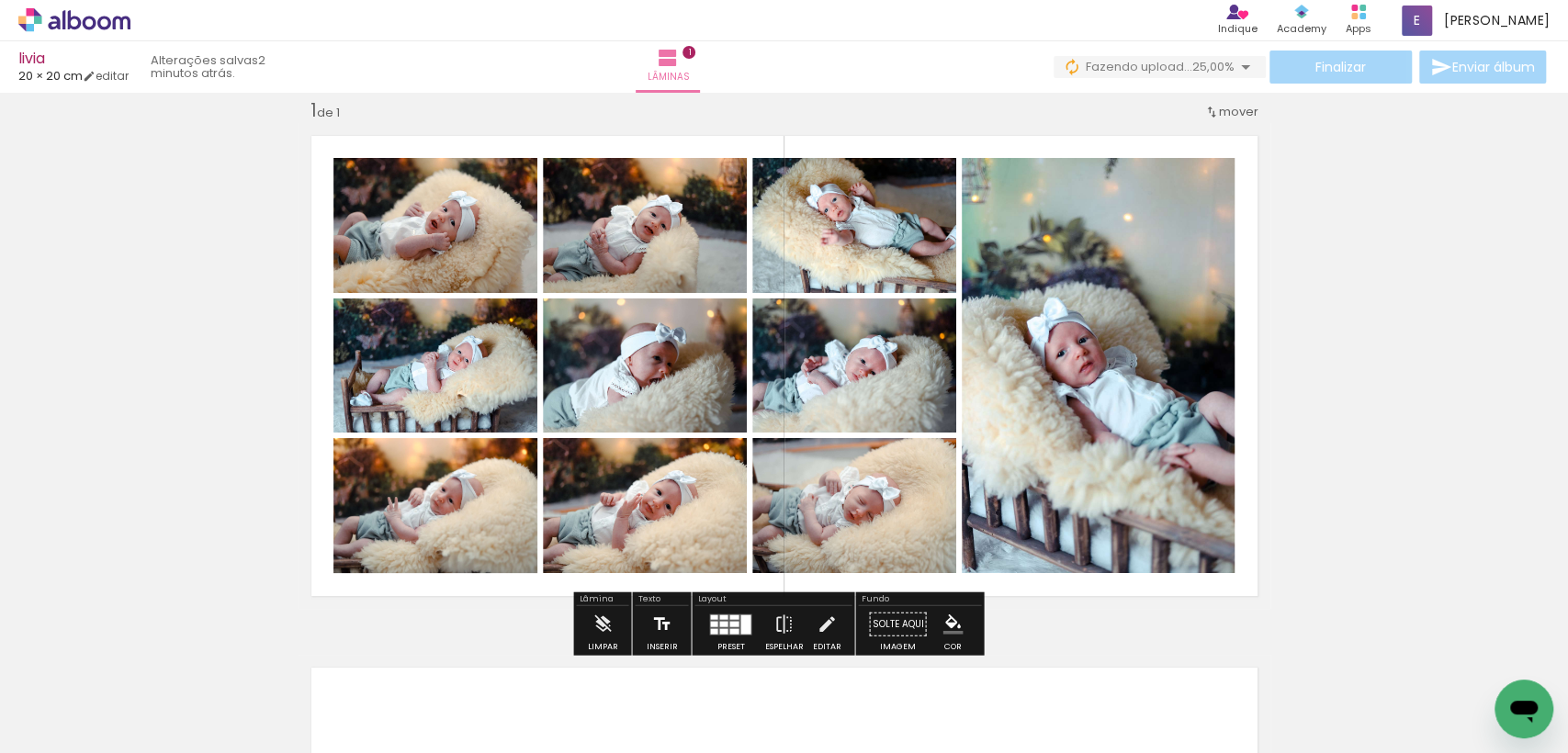
click at [657, 619] on iron-icon at bounding box center [661, 625] width 20 height 37
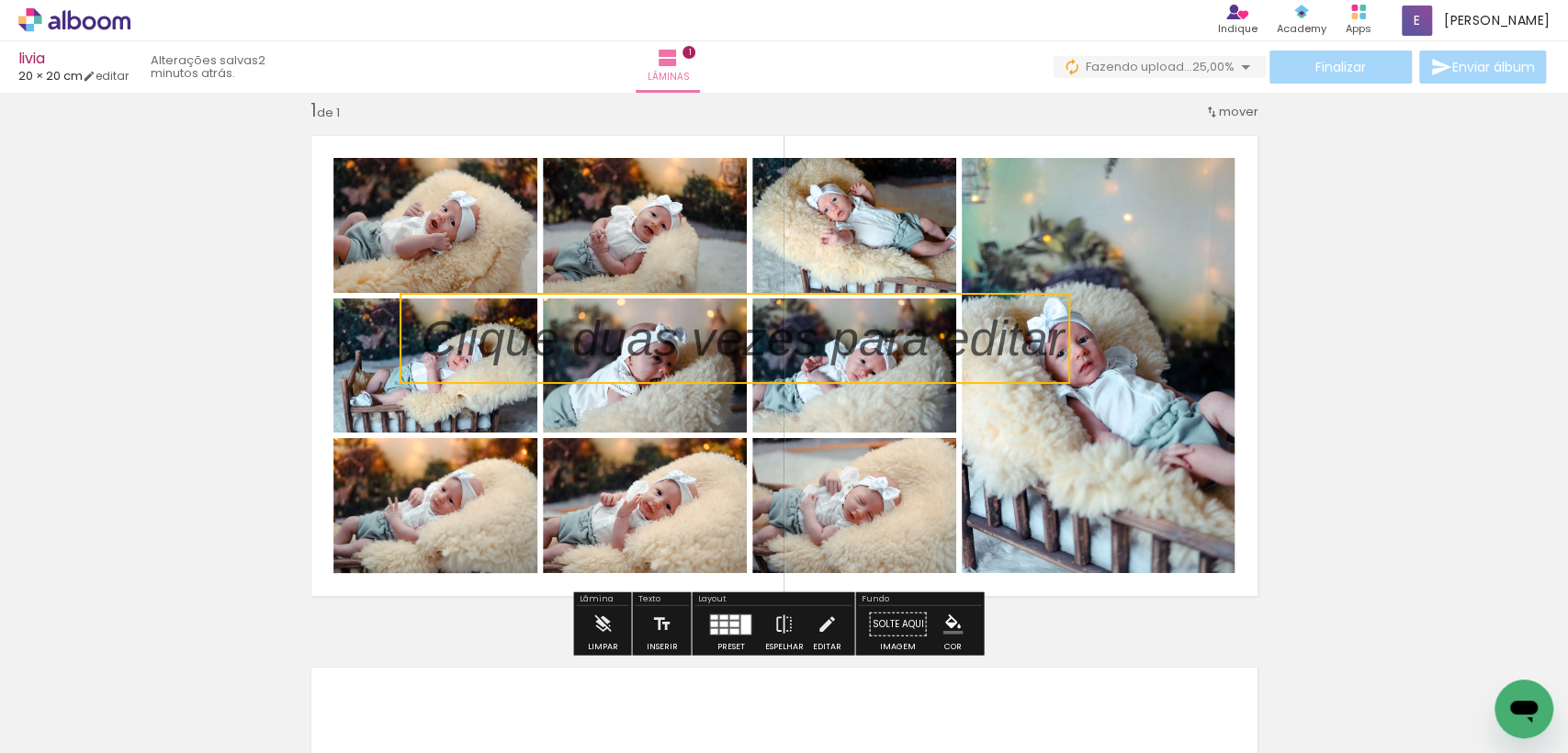
click at [782, 347] on quentale-selection at bounding box center [735, 338] width 671 height 91
click at [782, 347] on quentale-selection at bounding box center [732, 337] width 671 height 91
type input "Sans Serif"
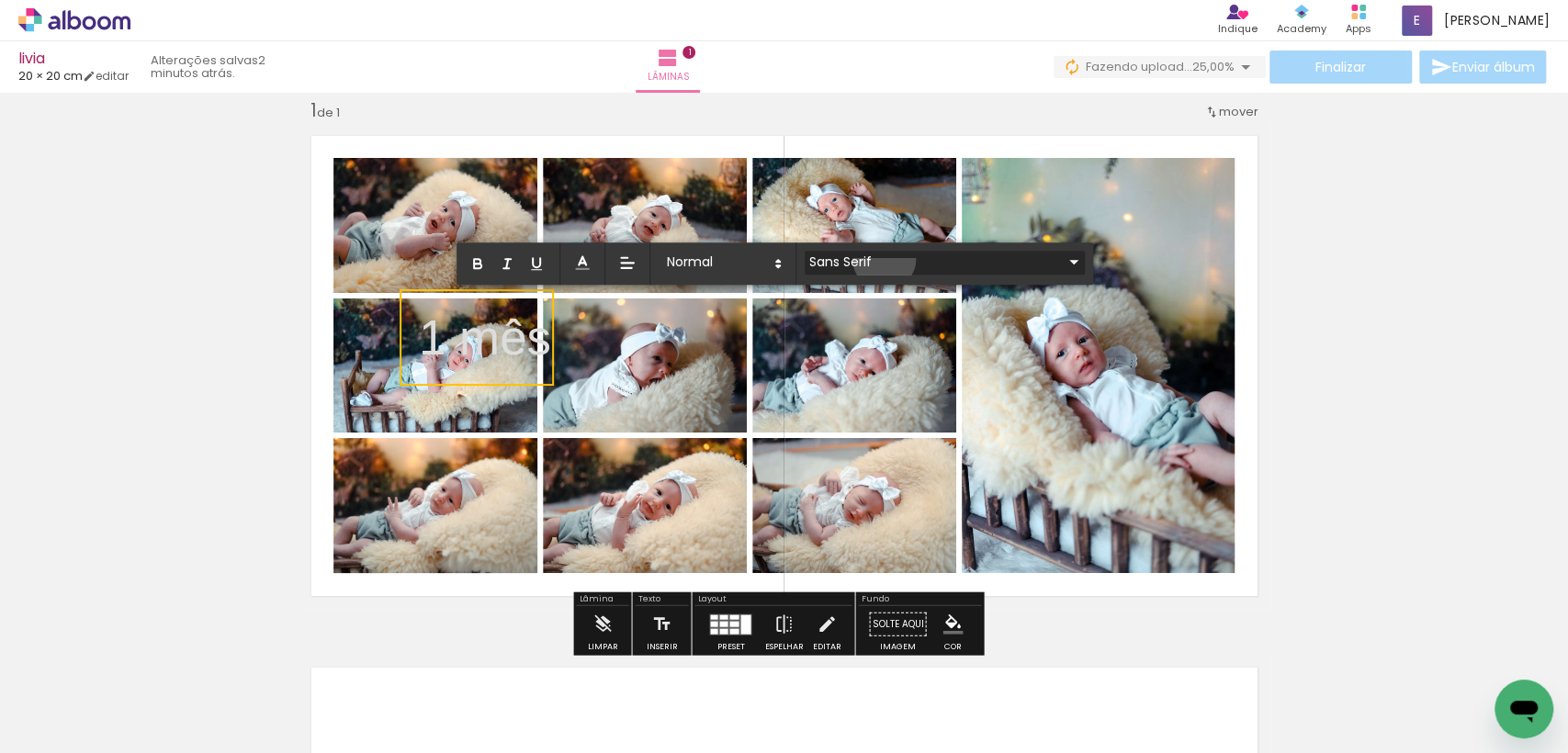
click at [782, 258] on input "Sans Serif" at bounding box center [933, 262] width 258 height 19
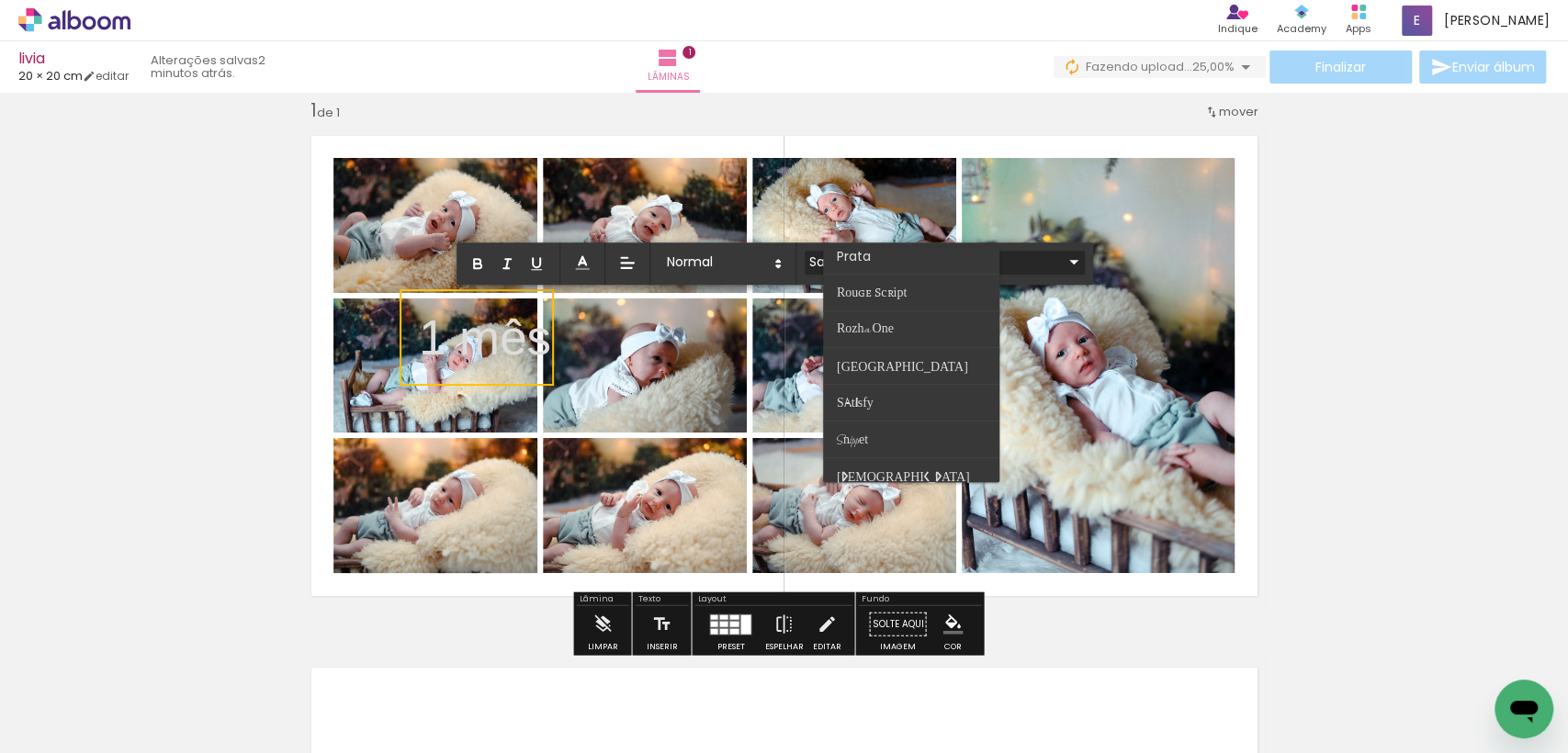
scroll to position [720, 0]
click at [782, 356] on span "Satisfy" at bounding box center [853, 353] width 34 height 18
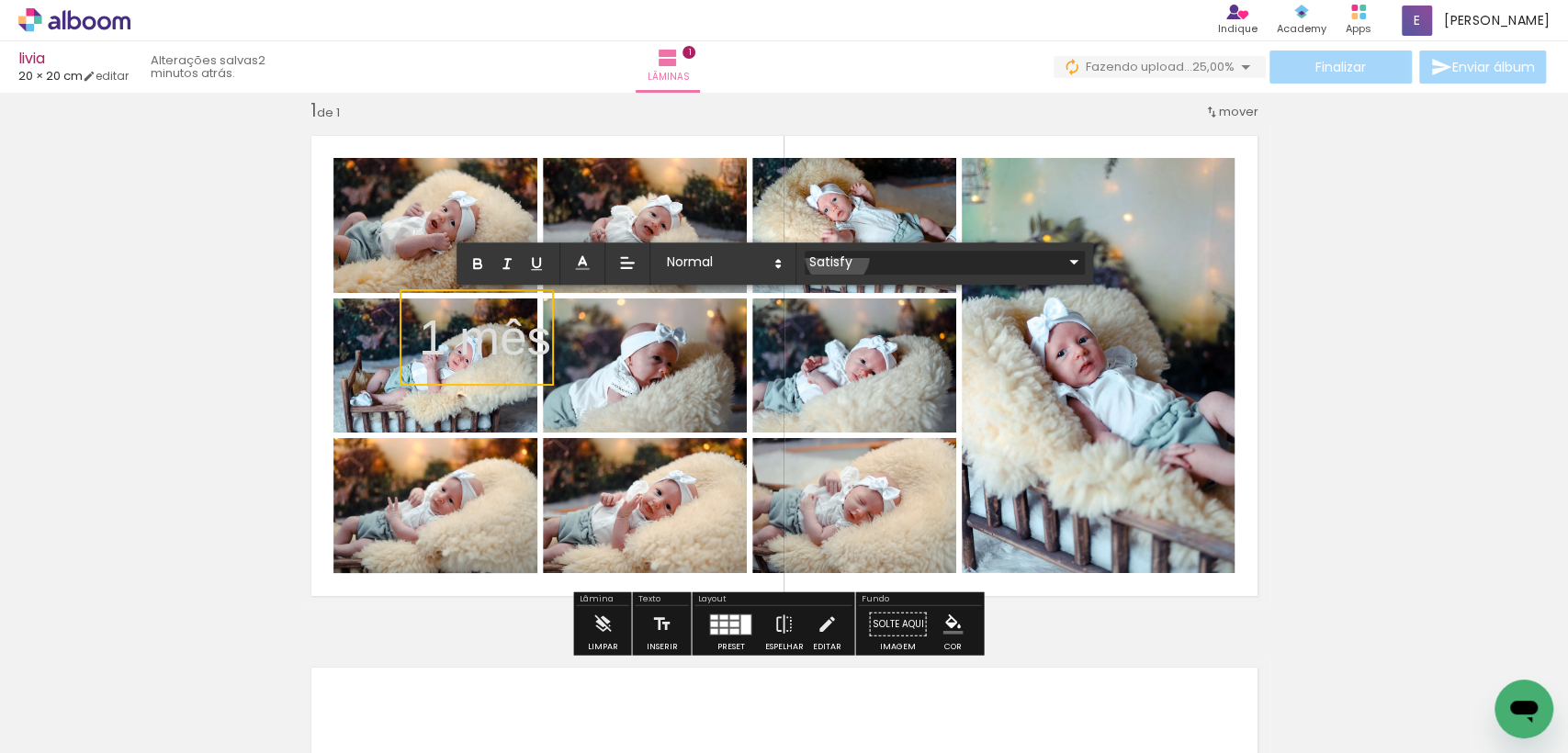
click at [782, 254] on input "Satisfy" at bounding box center [933, 262] width 258 height 19
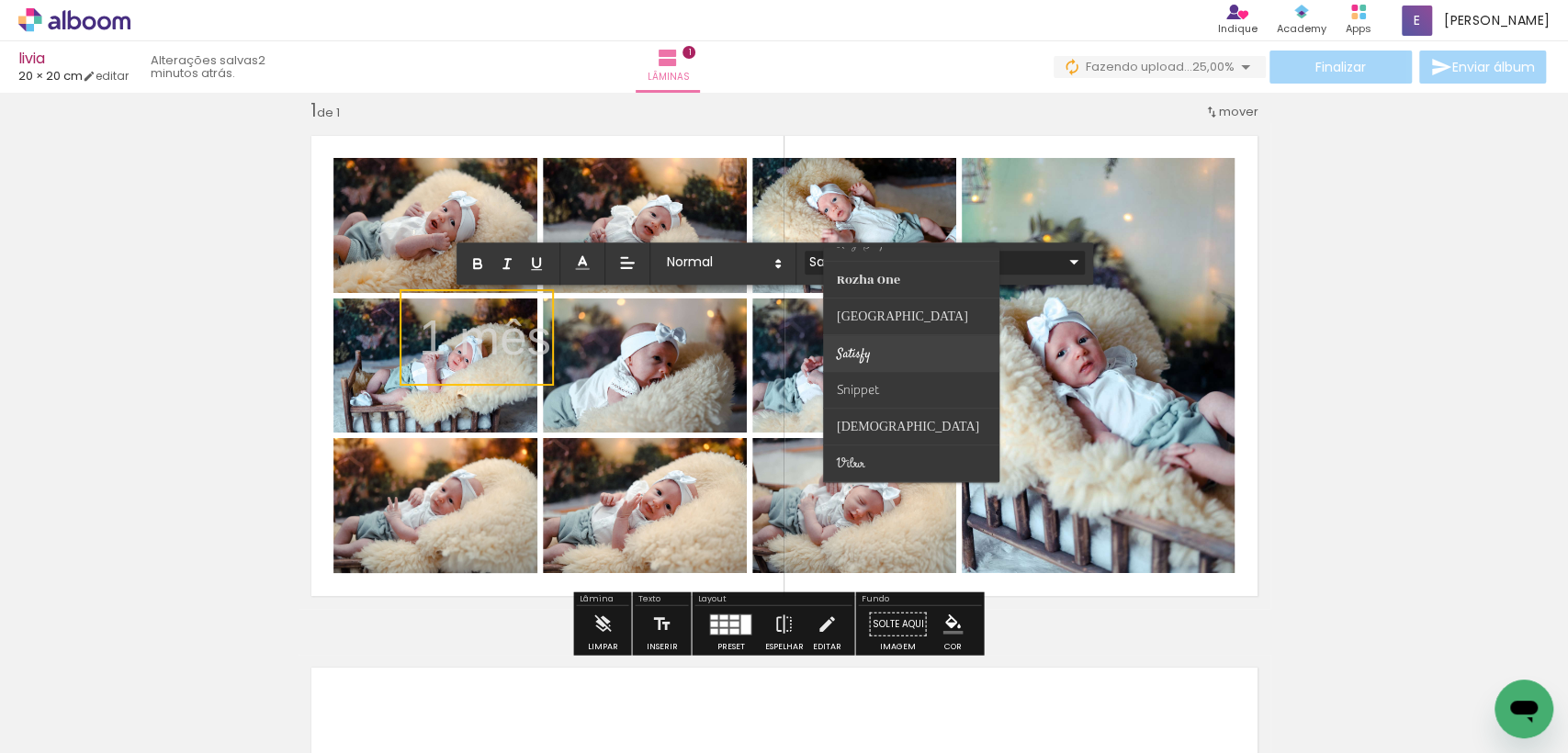
click at [782, 354] on paper-item at bounding box center [911, 354] width 177 height 37
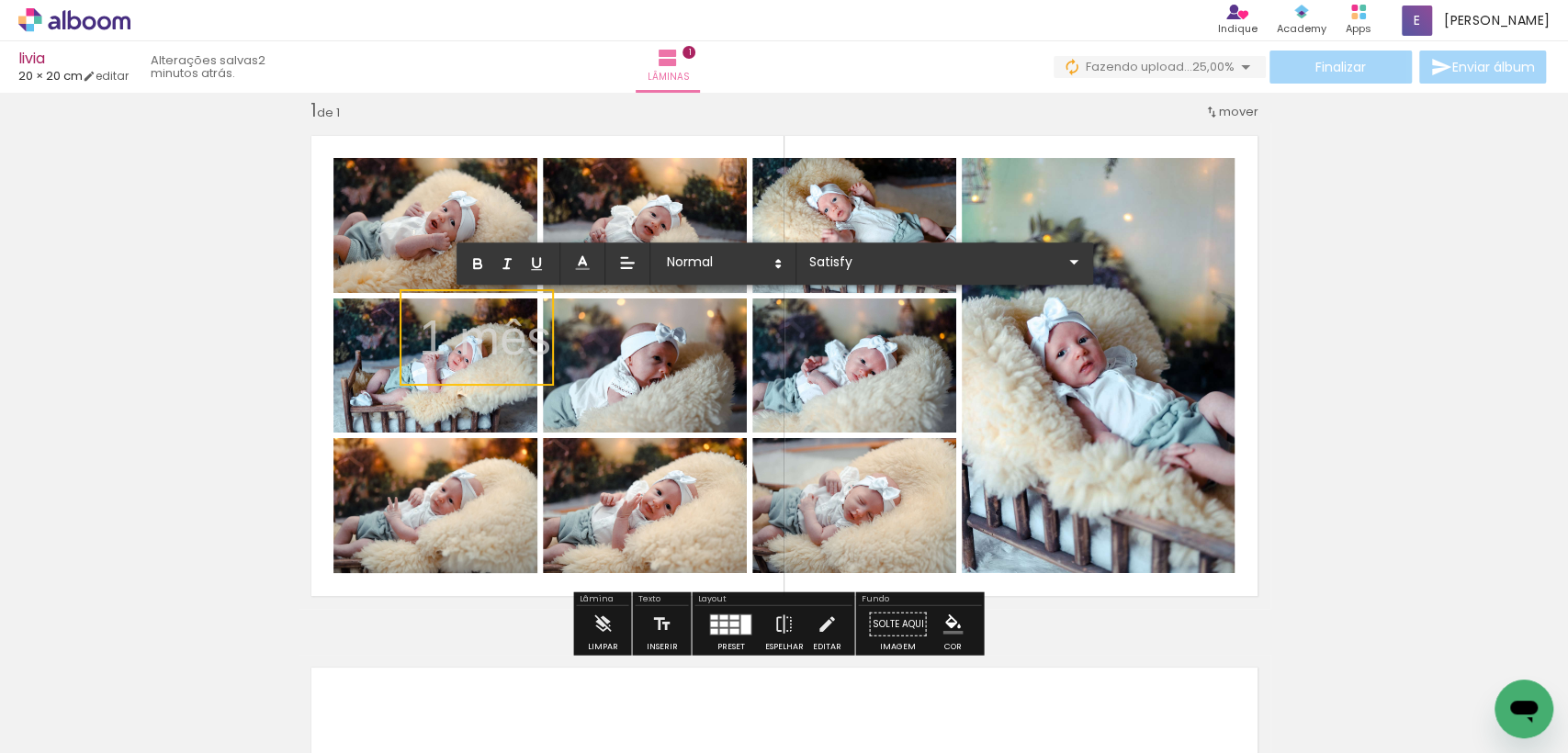
click at [547, 341] on quentale-selection at bounding box center [476, 337] width 154 height 96
click at [537, 341] on p "1 mês ﻿" at bounding box center [485, 341] width 132 height 76
click at [537, 340] on p "1 mês ﻿" at bounding box center [485, 341] width 132 height 76
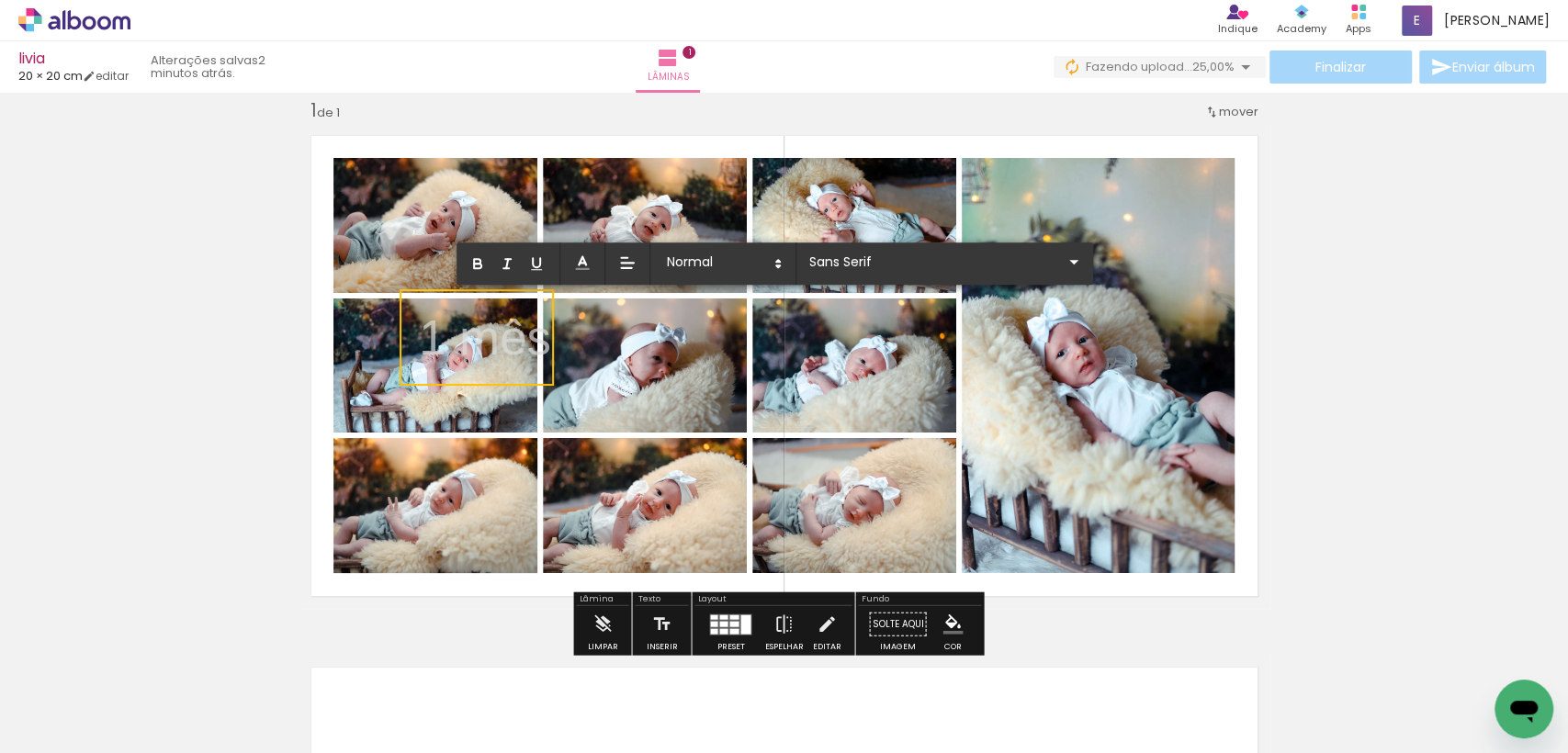
click at [537, 340] on p "1 mês ﻿" at bounding box center [485, 341] width 132 height 76
click at [782, 248] on div "0,5 cm 1 cm 1,5 cm 2 cm 2,5 cm 3 cm 3,5 cm 4 cm 5 cm 6 cm 7 cm 8 cm" at bounding box center [775, 264] width 637 height 43
click at [782, 255] on input "Sans Serif" at bounding box center [933, 262] width 258 height 19
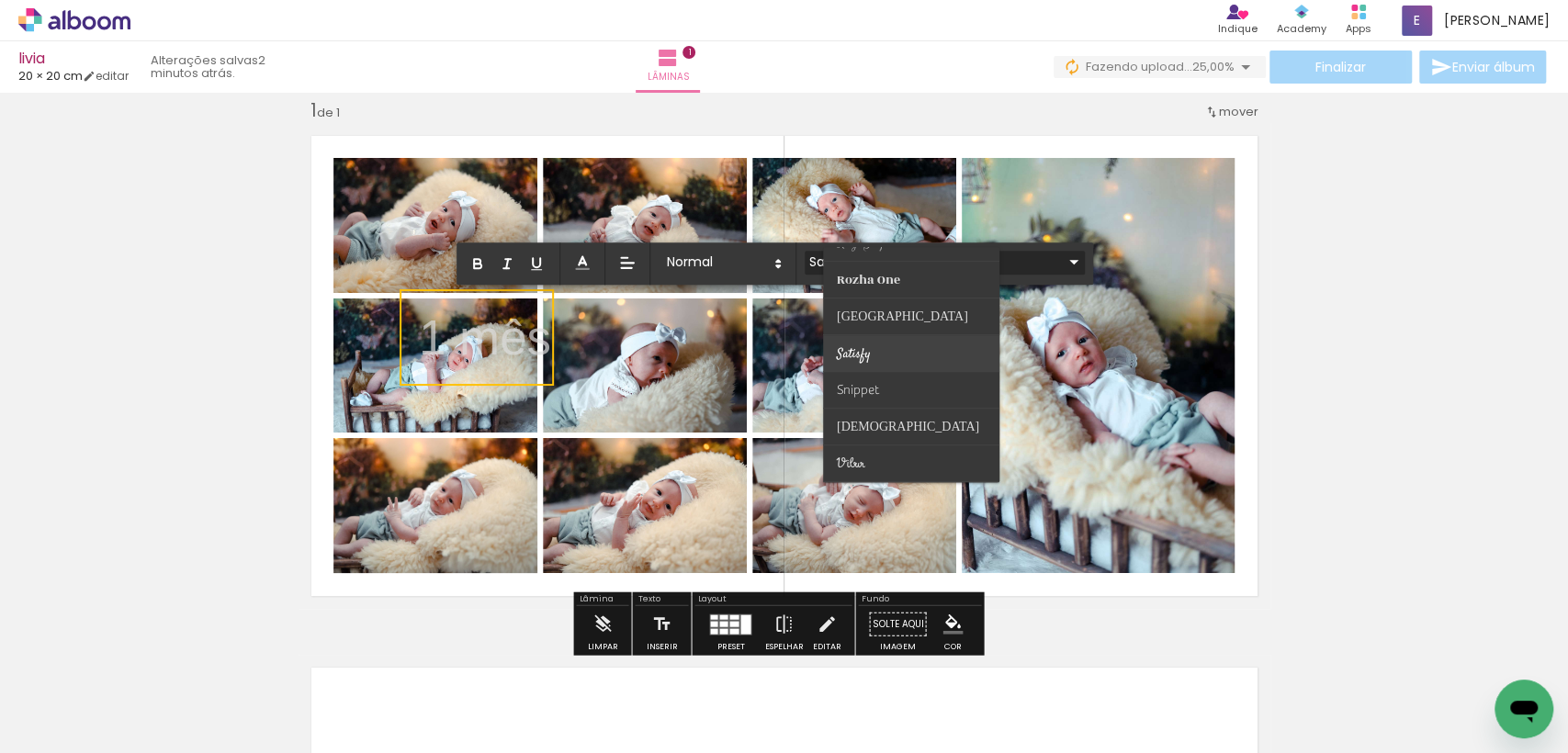
click at [782, 354] on paper-item at bounding box center [911, 354] width 177 height 37
type input "Satisfy"
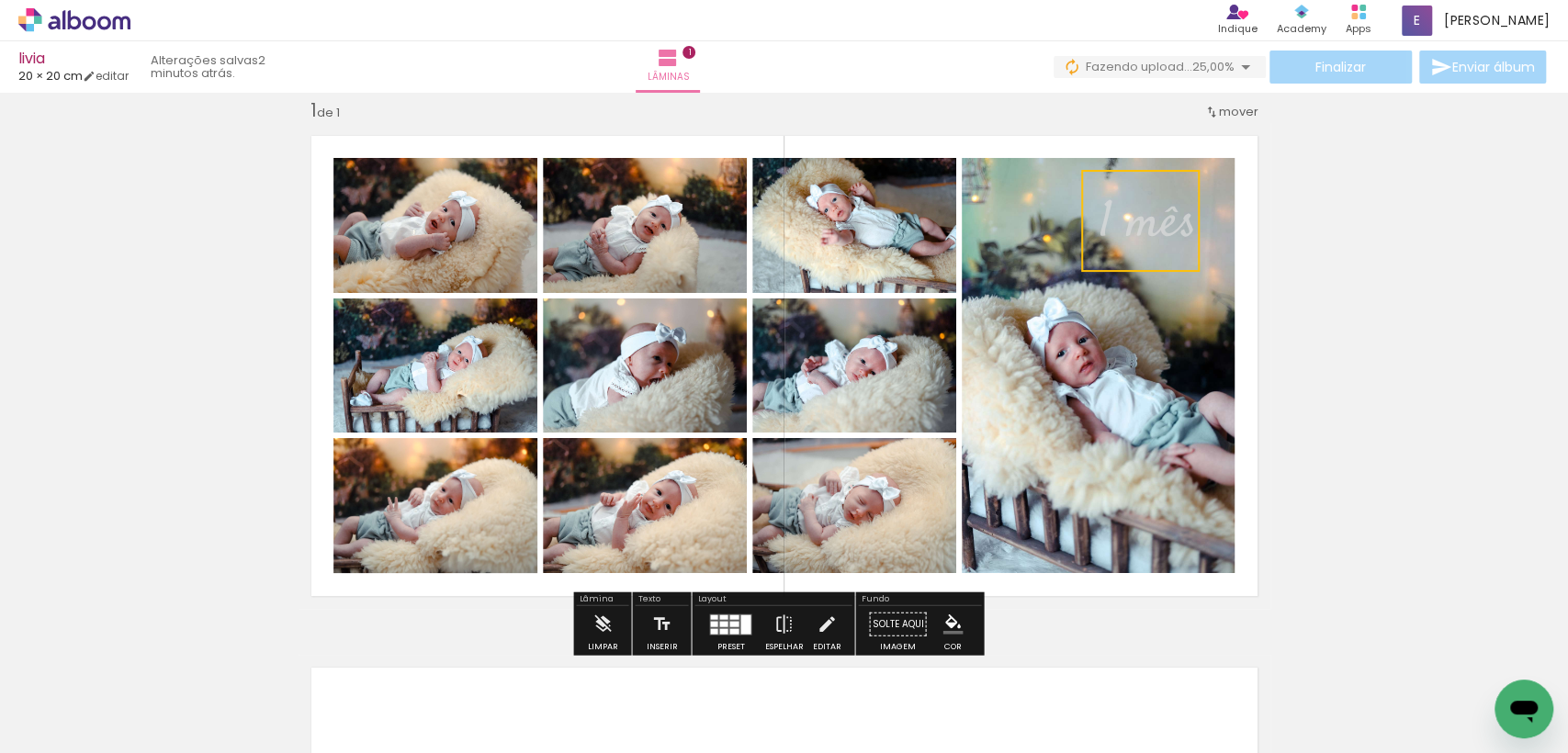
drag, startPoint x: 514, startPoint y: 385, endPoint x: 1196, endPoint y: 266, distance: 692.3
click at [782, 266] on quentale-selection at bounding box center [1140, 221] width 118 height 102
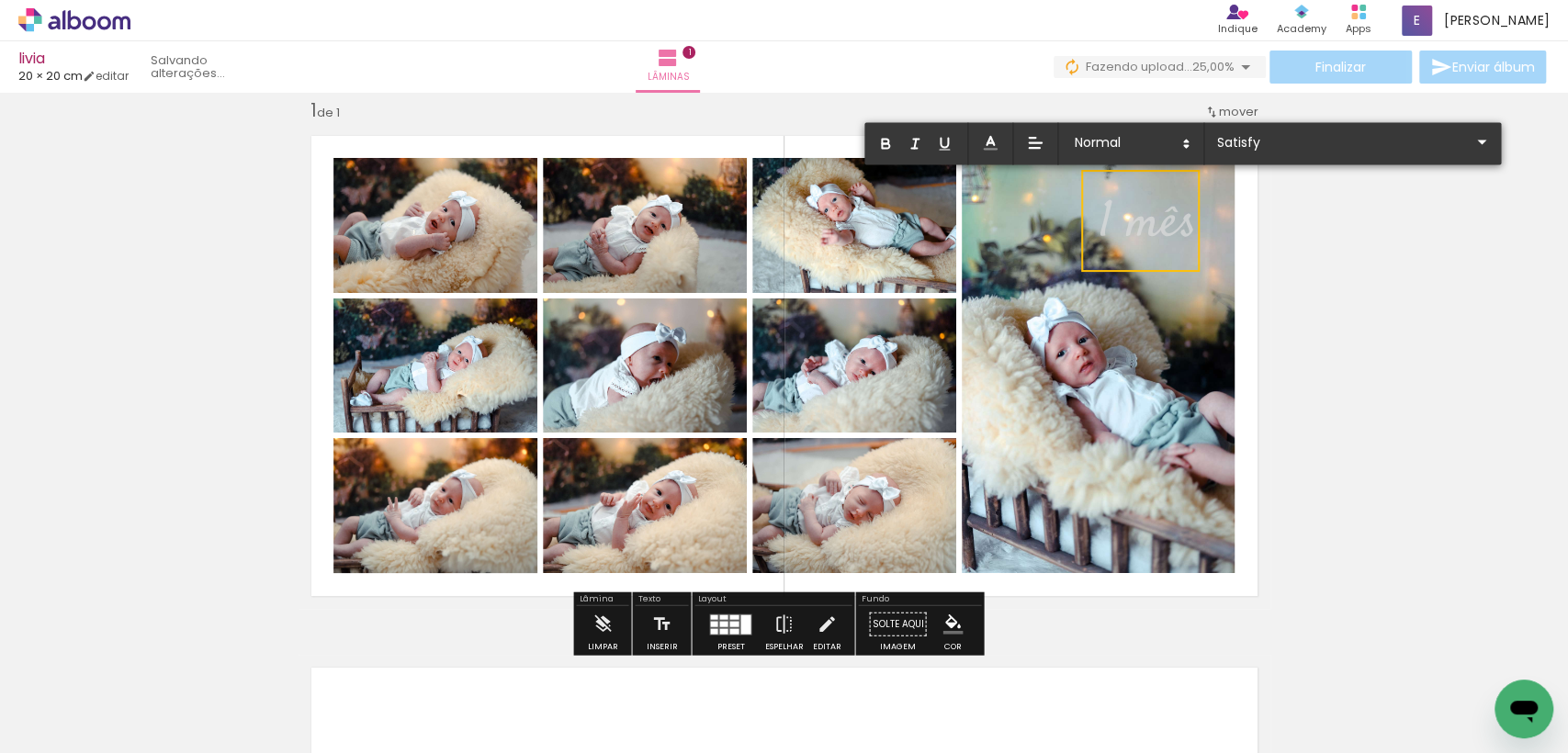
click at [782, 299] on div "Inserir lâmina 1 de 1" at bounding box center [784, 608] width 1568 height 1065
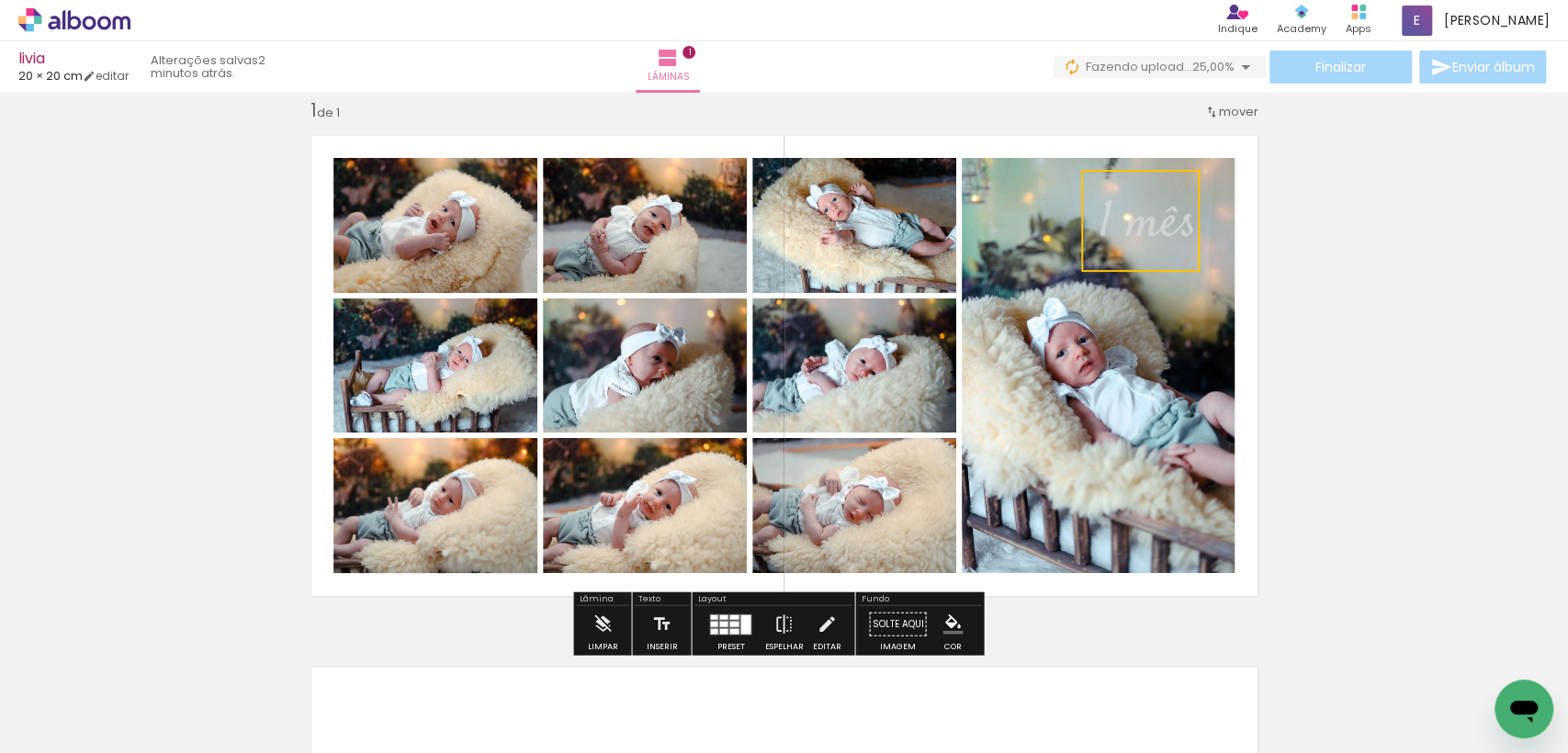
click at [782, 223] on quentale-selection at bounding box center [1140, 221] width 118 height 102
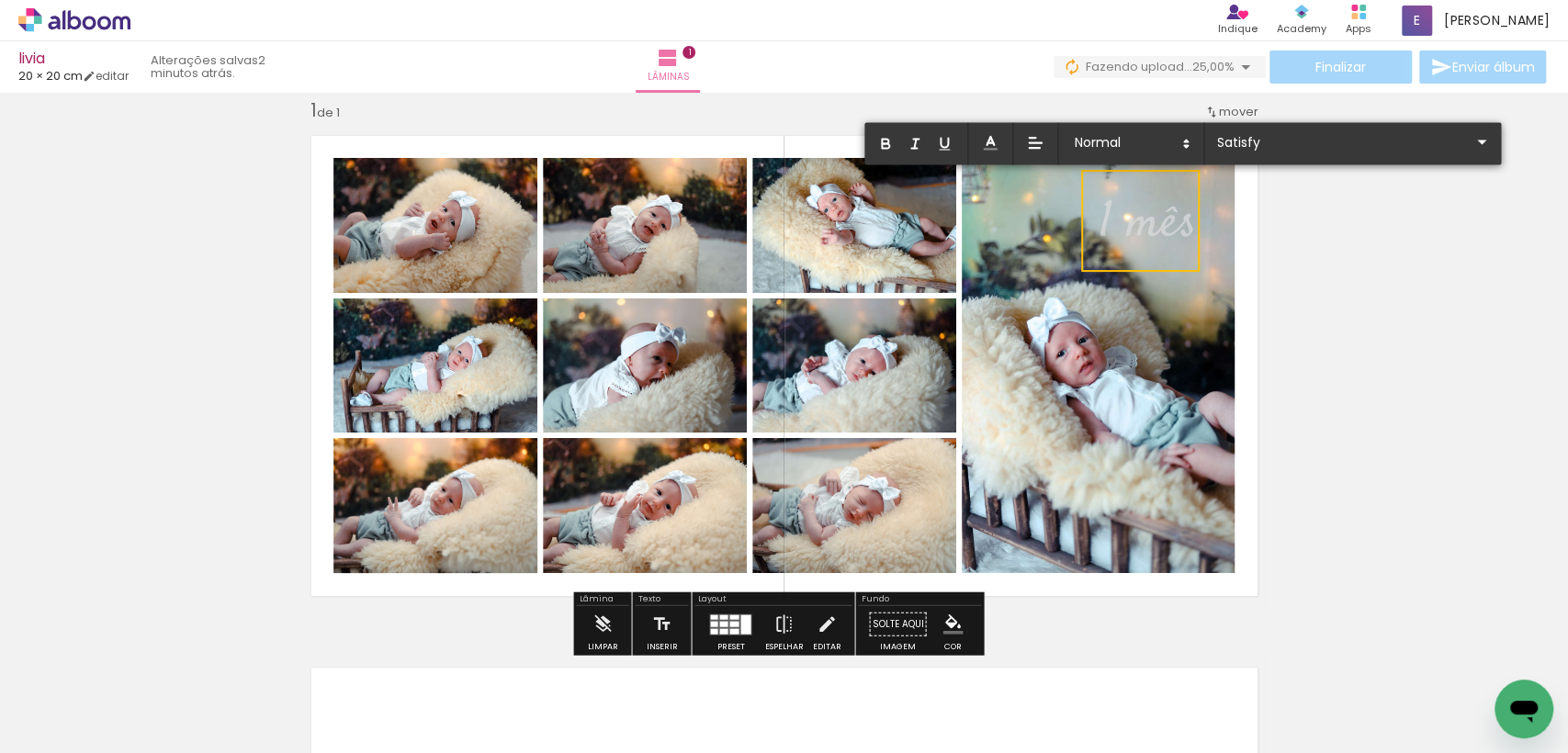
click at [782, 280] on quentale-layouter at bounding box center [784, 366] width 972 height 486
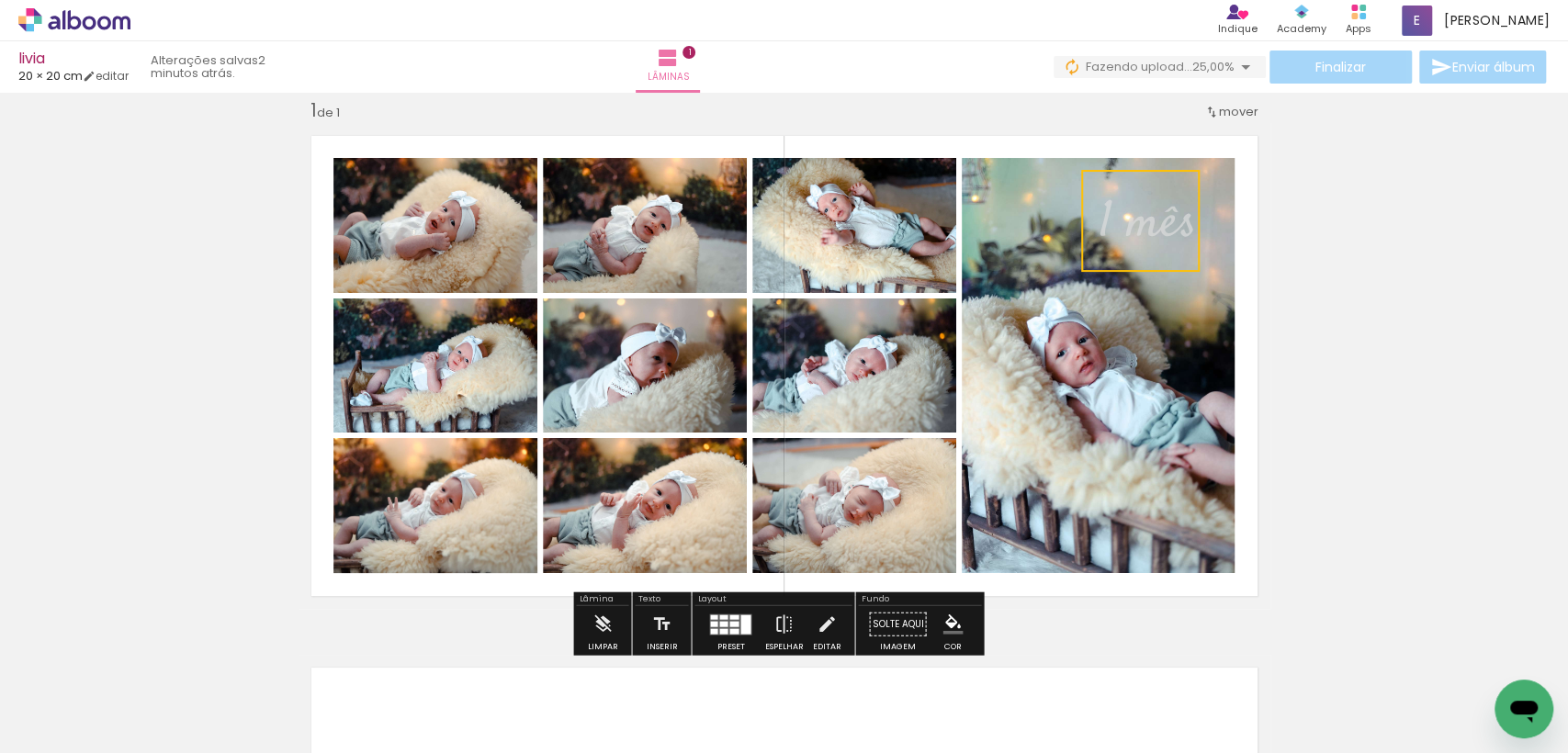
click at [782, 267] on quentale-selection at bounding box center [1140, 221] width 118 height 102
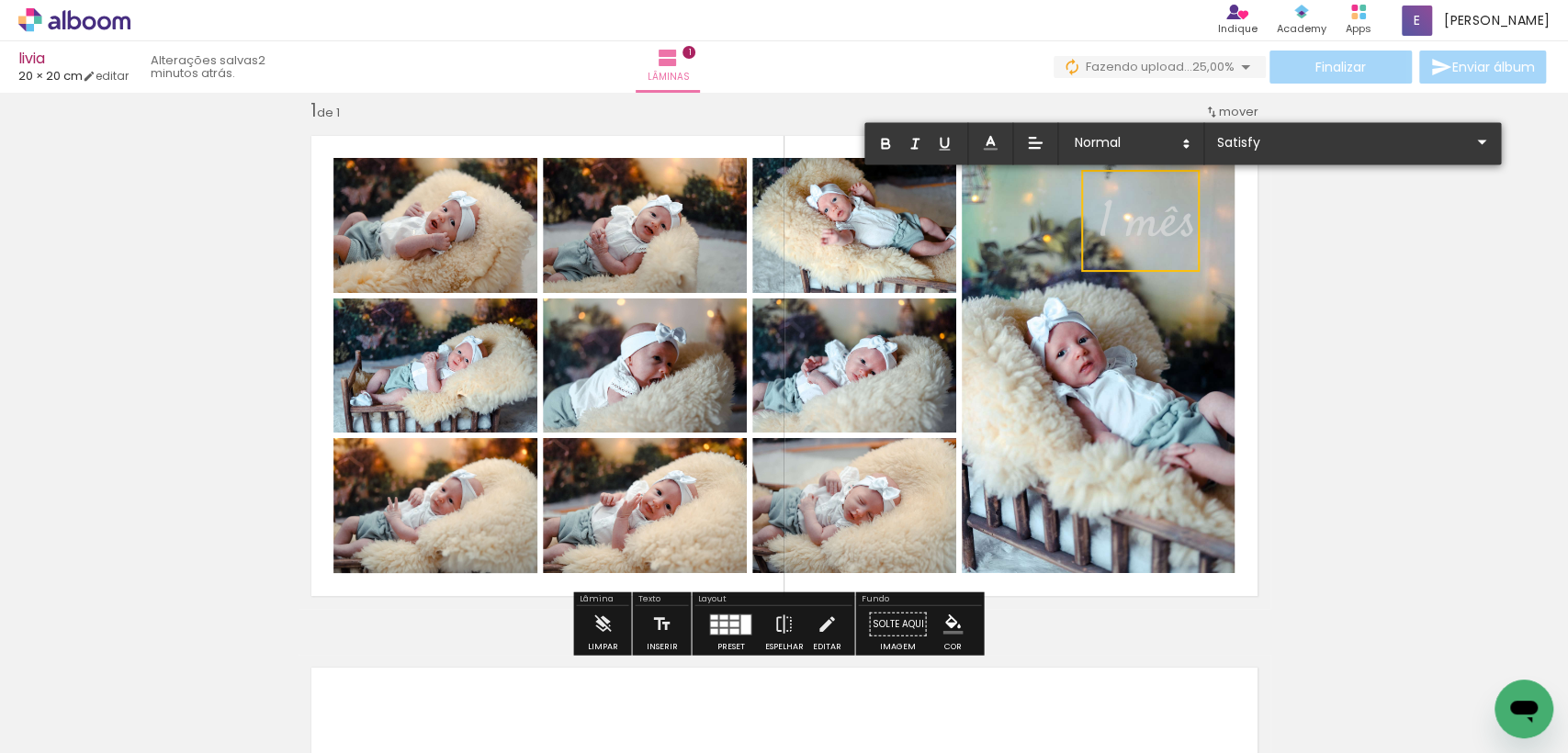
click at [782, 265] on div "Inserir lâmina 1 de 1" at bounding box center [784, 608] width 1568 height 1065
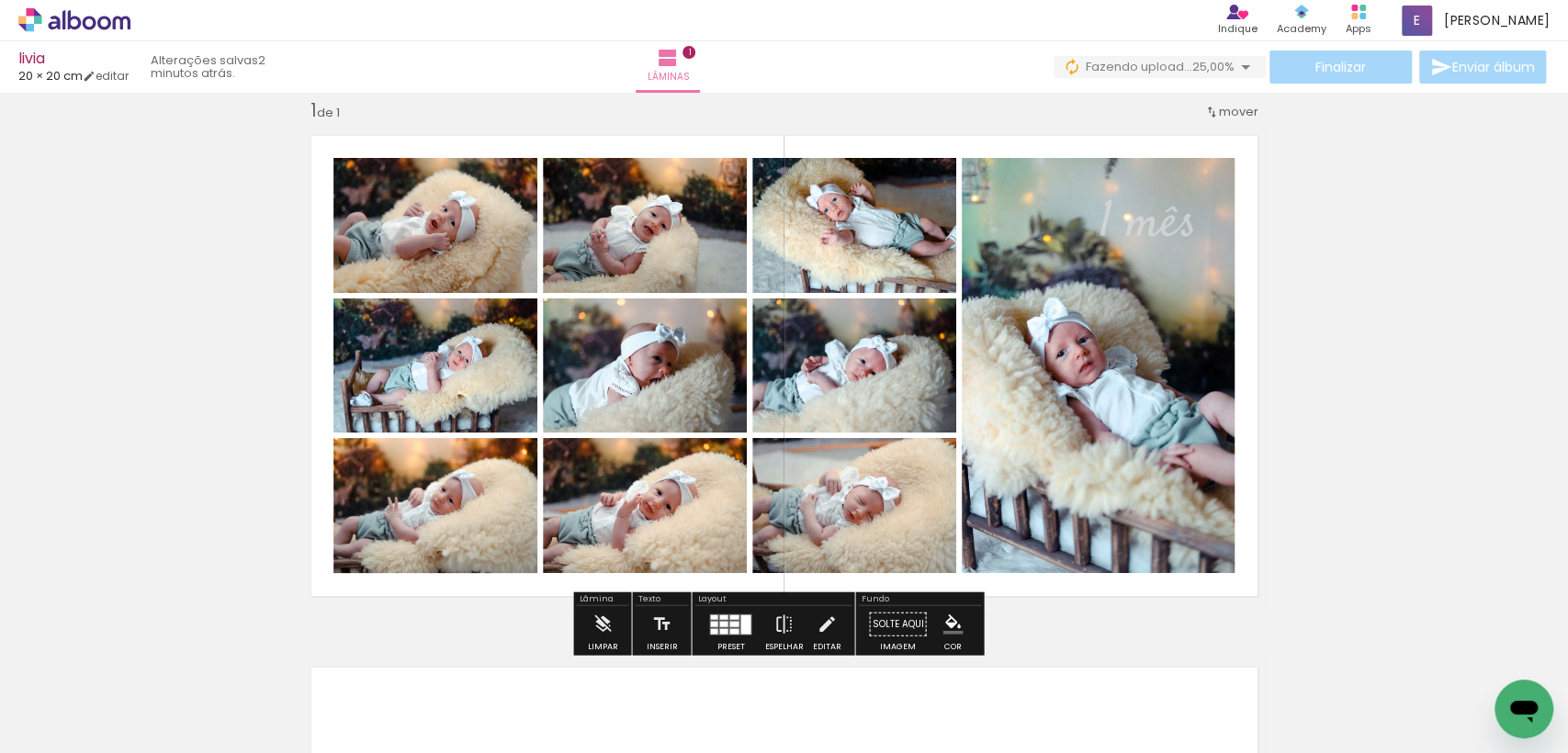
click at [782, 265] on div "Inserir lâmina 1 de 1" at bounding box center [784, 608] width 1568 height 1065
click at [782, 202] on span "1 mês ﻿" at bounding box center [1147, 224] width 97 height 69
click at [782, 224] on quentale-selection at bounding box center [1140, 221] width 124 height 96
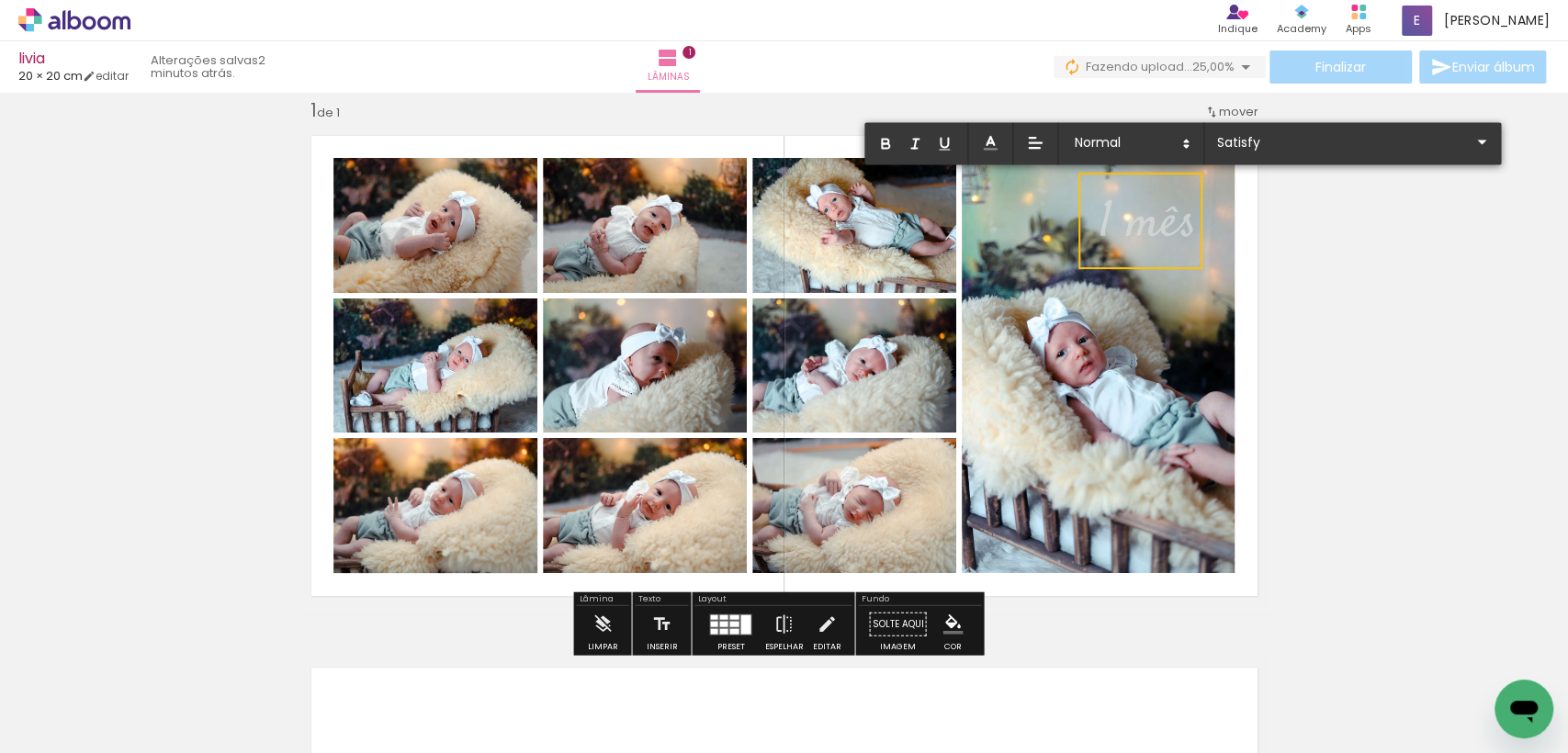
click at [782, 224] on span "1 mês" at bounding box center [1147, 224] width 97 height 69
click at [782, 148] on line at bounding box center [991, 148] width 12 height 0
